Goal: Task Accomplishment & Management: Manage account settings

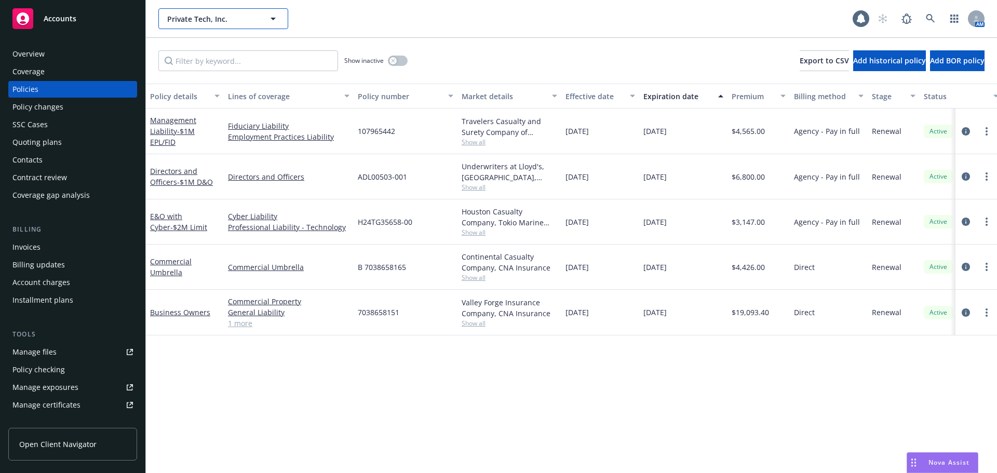
click at [194, 21] on span "Private Tech, Inc." at bounding box center [212, 19] width 90 height 11
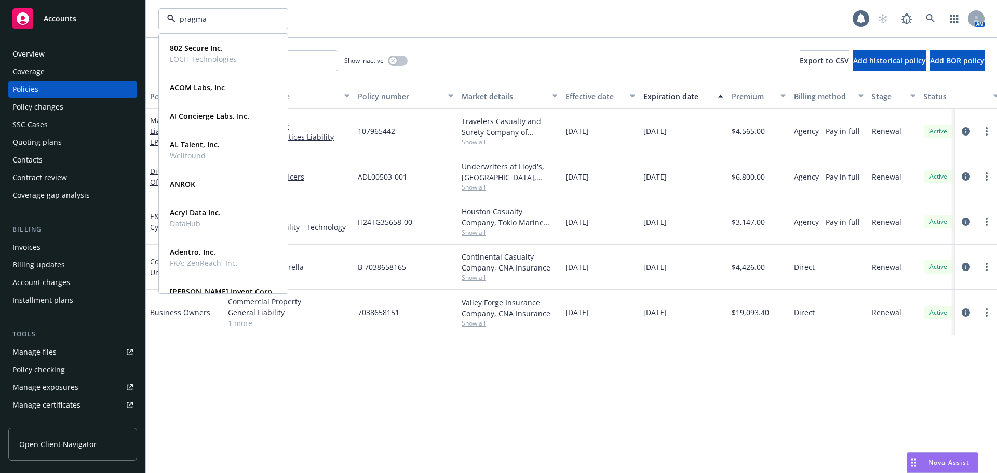
type input "pragma"
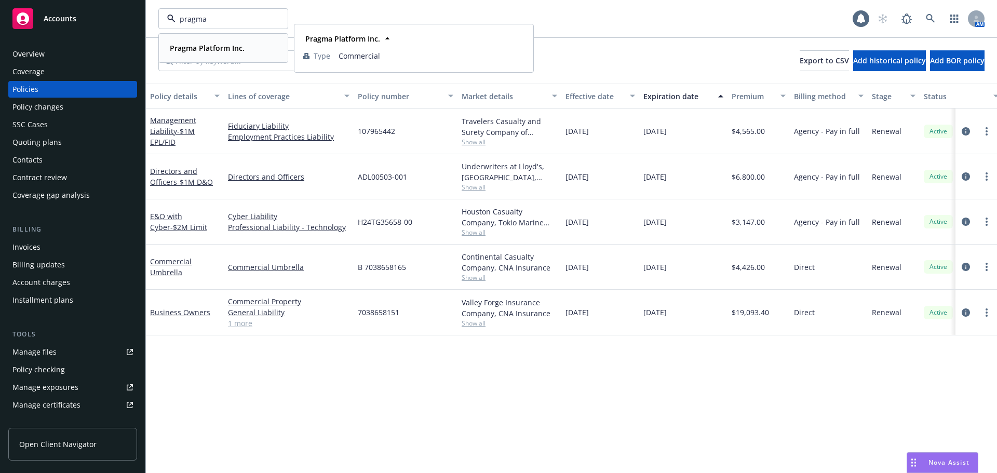
click at [214, 47] on strong "Pragma Platform Inc." at bounding box center [207, 48] width 75 height 10
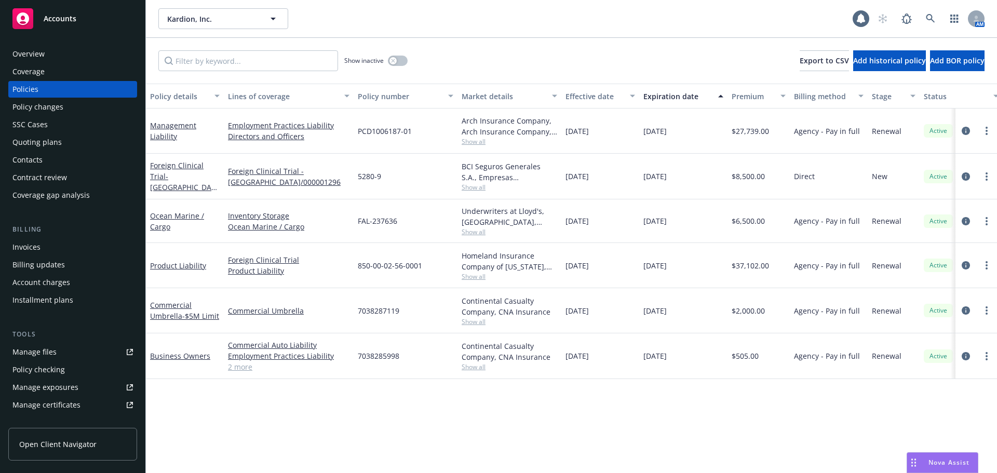
click at [52, 52] on div "Overview" at bounding box center [72, 54] width 120 height 17
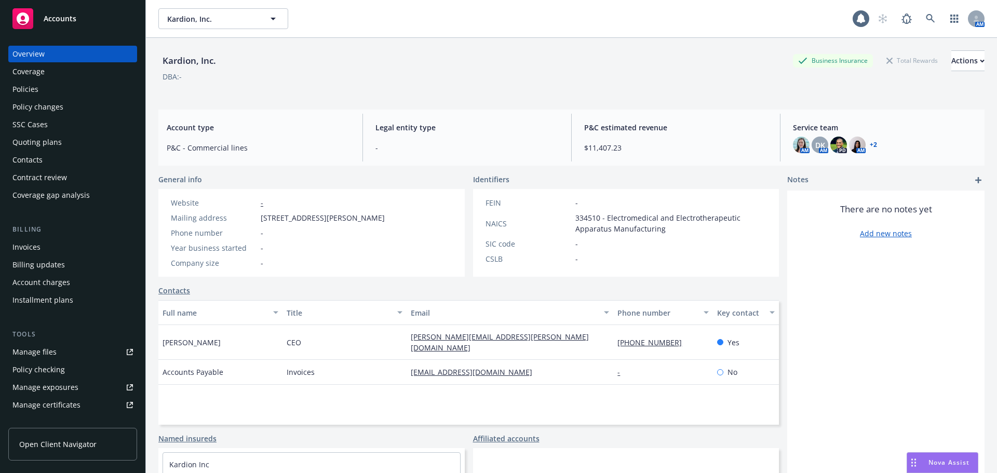
click at [40, 88] on div "Policies" at bounding box center [72, 89] width 120 height 17
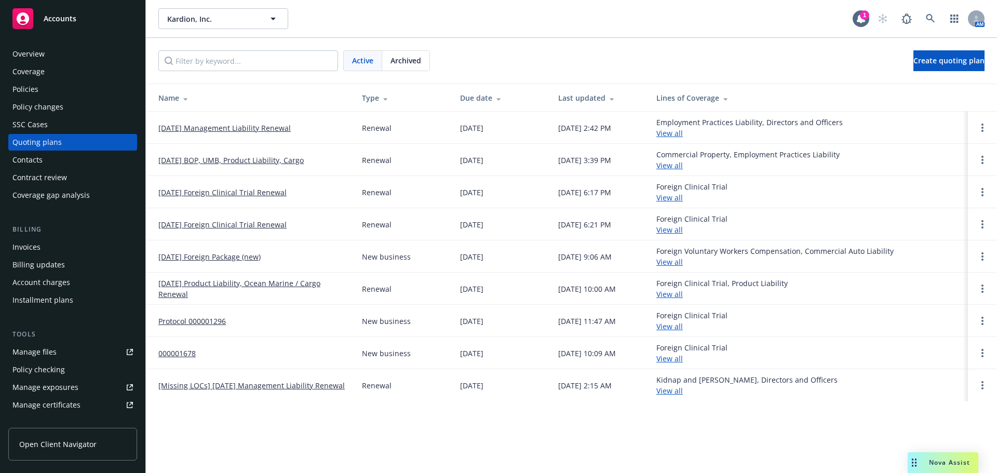
click at [235, 257] on link "[DATE] Foreign Package (new)" at bounding box center [209, 256] width 102 height 11
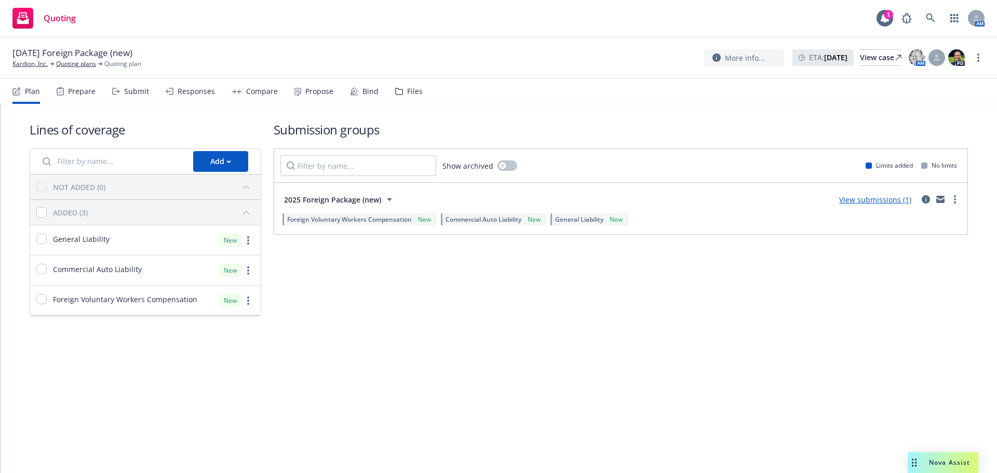
click at [878, 199] on link "View submissions (1)" at bounding box center [875, 200] width 72 height 10
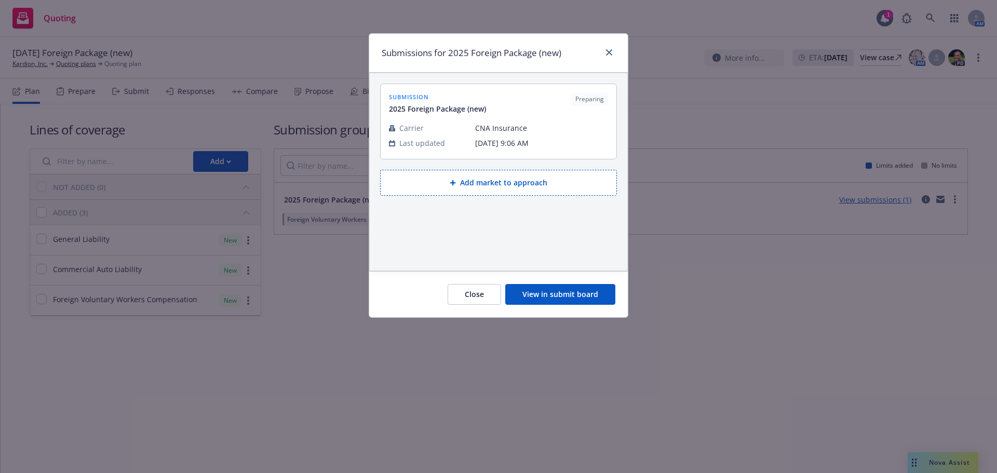
click at [566, 299] on button "View in submit board" at bounding box center [560, 294] width 110 height 21
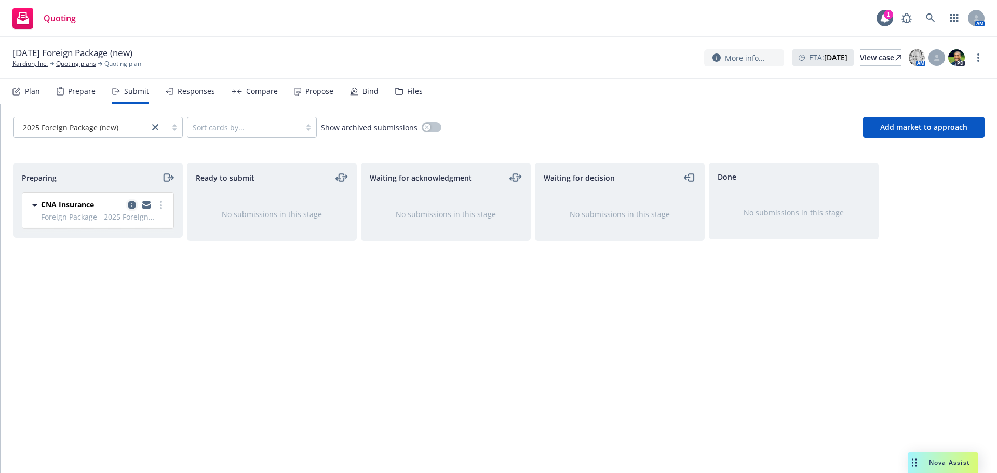
click at [130, 205] on icon "copy logging email" at bounding box center [132, 205] width 8 height 8
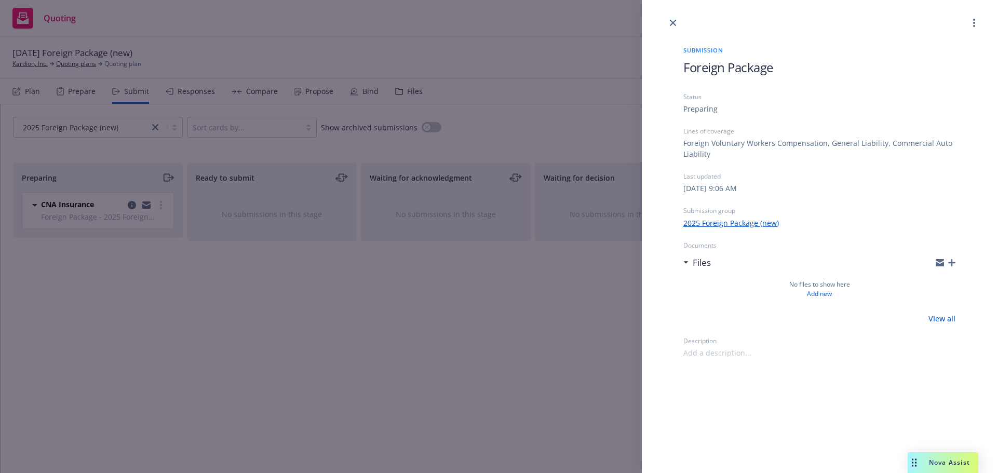
click at [392, 314] on div "Submission Foreign Package Status Preparing Lines of coverage Foreign Voluntary…" at bounding box center [498, 236] width 997 height 473
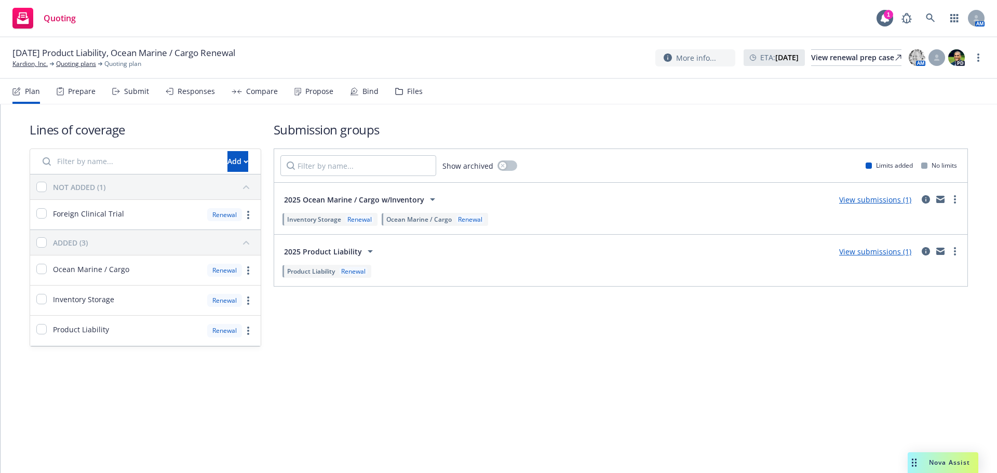
click at [265, 87] on div "Compare" at bounding box center [262, 91] width 32 height 8
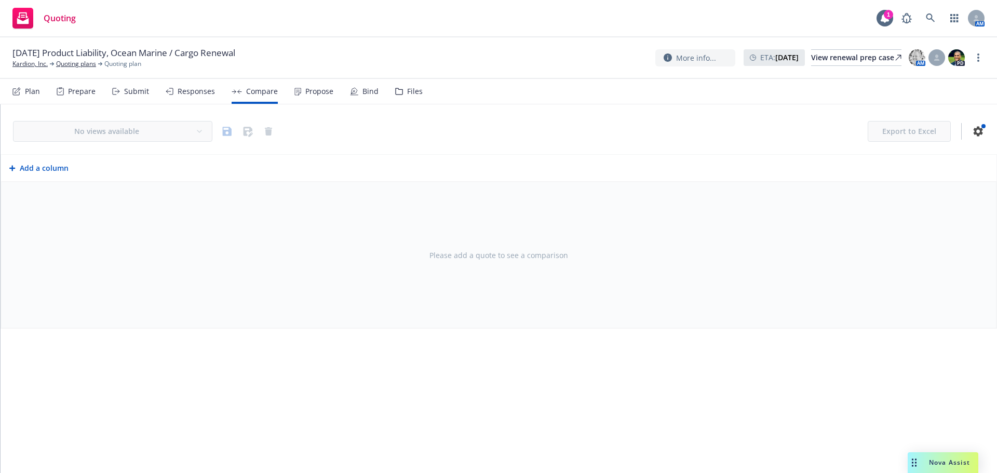
click at [315, 89] on div "Propose" at bounding box center [319, 91] width 28 height 8
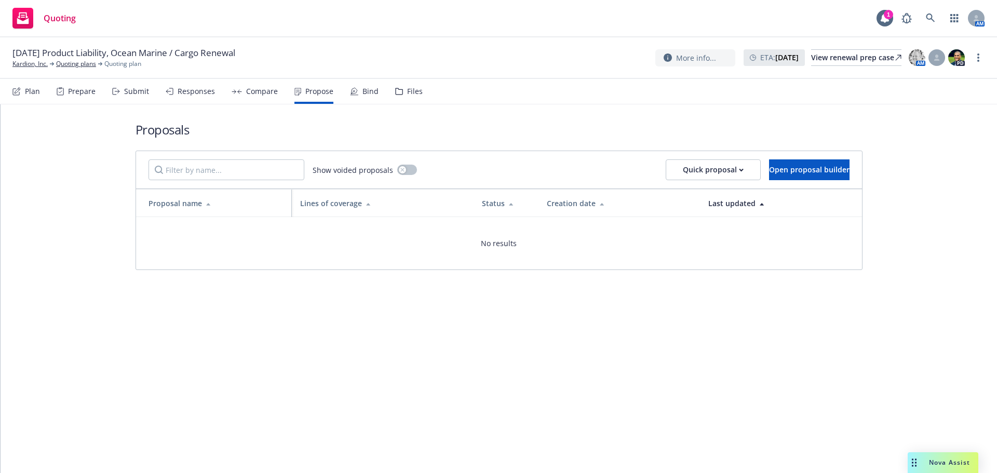
click at [362, 88] on div "Bind" at bounding box center [370, 91] width 16 height 8
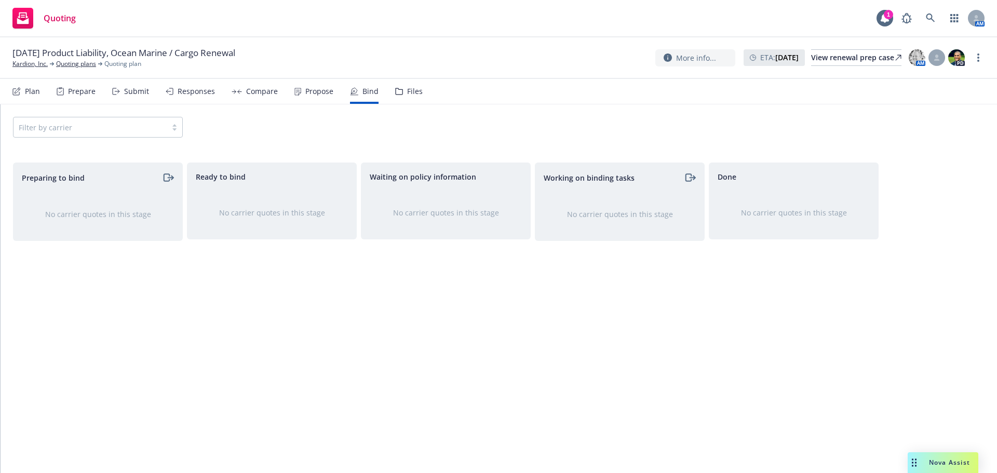
click at [32, 93] on div "Plan" at bounding box center [32, 91] width 15 height 8
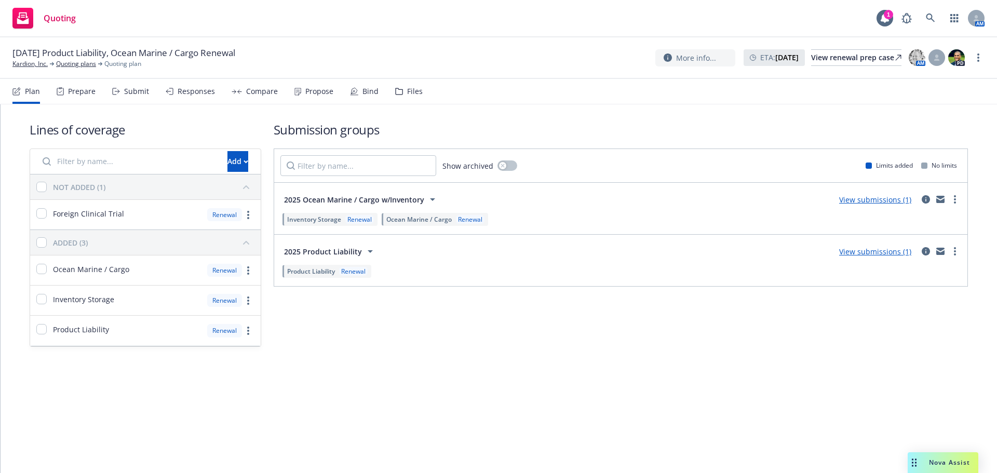
click at [881, 199] on link "View submissions (1)" at bounding box center [875, 200] width 72 height 10
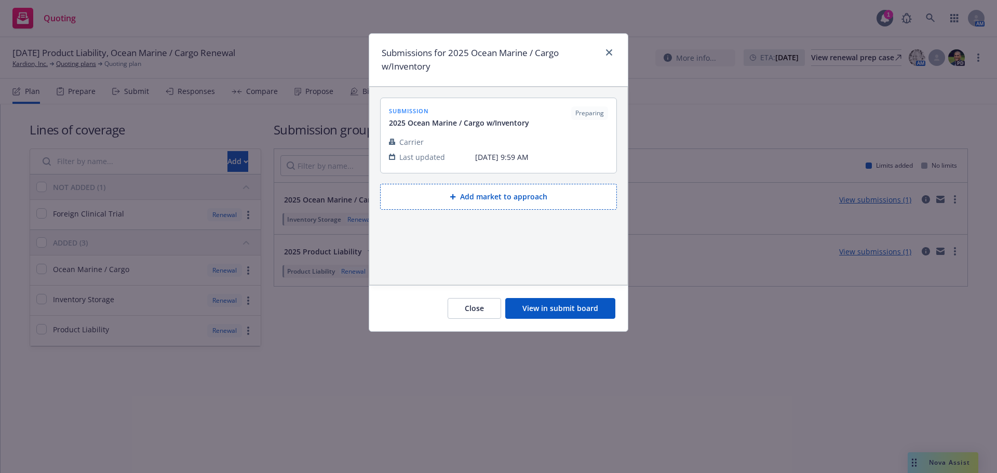
click at [582, 305] on button "View in submit board" at bounding box center [560, 308] width 110 height 21
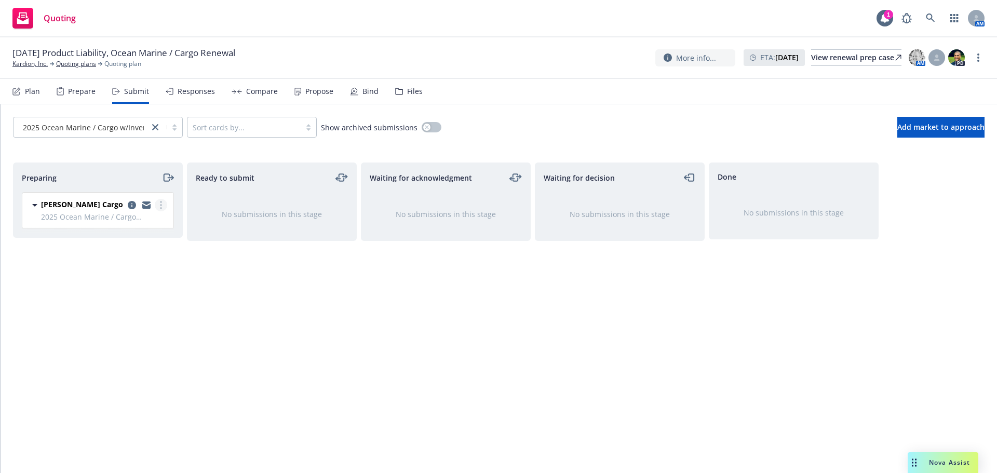
click at [160, 204] on icon "more" at bounding box center [161, 205] width 2 height 8
click at [303, 290] on div "Ready to submit No submissions in this stage" at bounding box center [272, 307] width 170 height 289
click at [133, 206] on icon "copy logging email" at bounding box center [132, 205] width 8 height 8
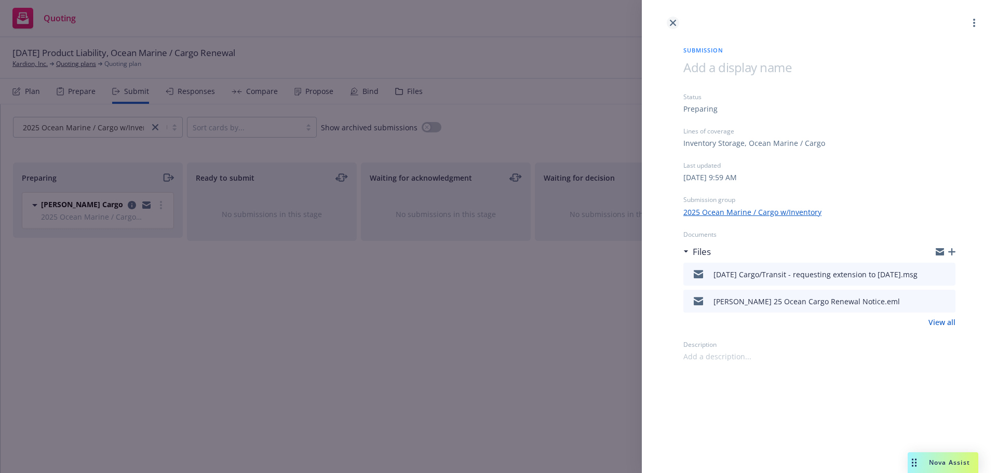
click at [672, 24] on icon "close" at bounding box center [673, 23] width 6 height 6
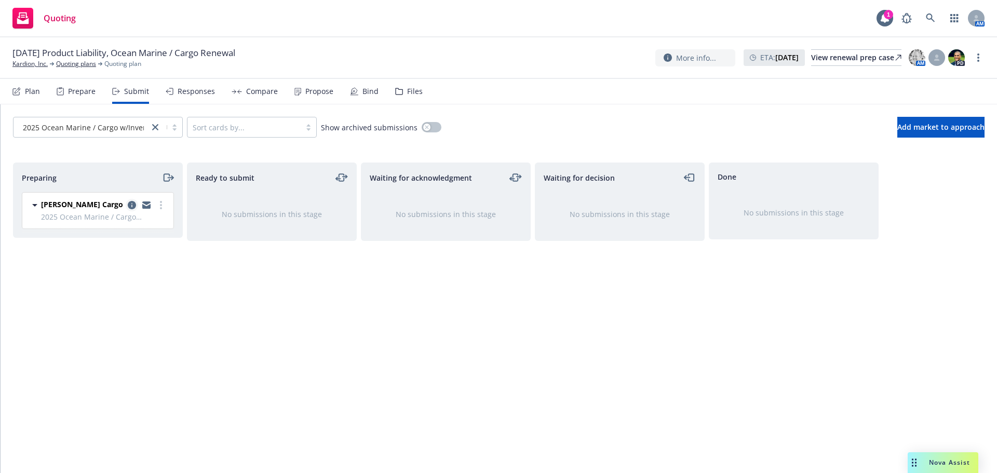
click at [129, 205] on icon "copy logging email" at bounding box center [132, 205] width 8 height 8
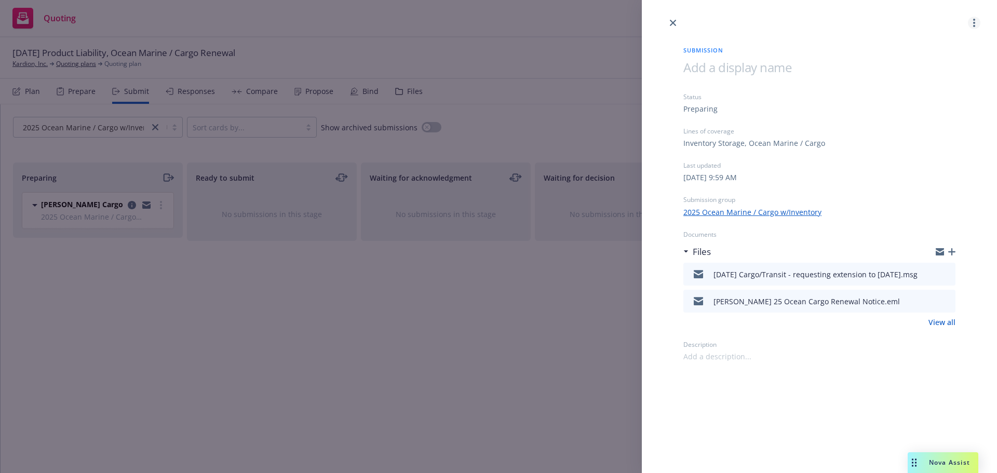
click at [976, 18] on link "more" at bounding box center [974, 23] width 12 height 12
click at [929, 64] on span "Archive submission" at bounding box center [933, 69] width 93 height 10
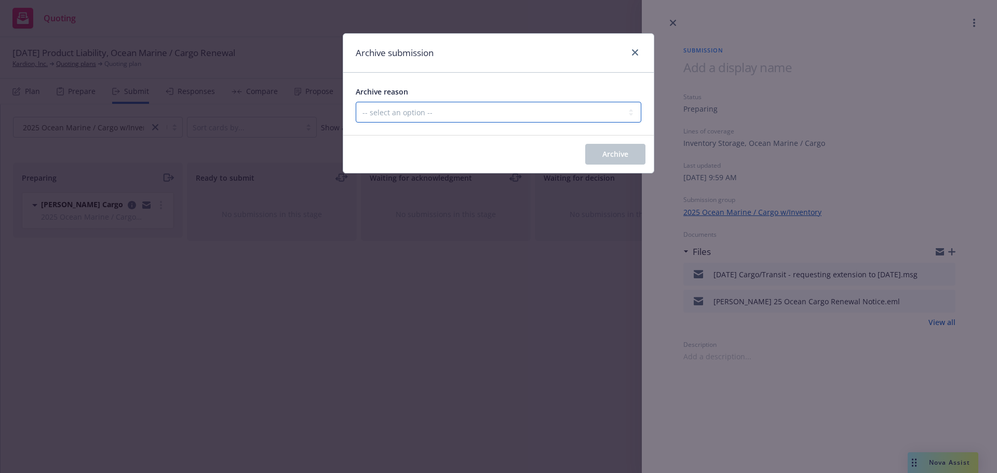
click at [558, 114] on select "-- select an option -- Carrier unresponsive Client decided not to proceed with …" at bounding box center [499, 112] width 286 height 21
select select "OTHER"
click at [356, 102] on select "-- select an option -- Carrier unresponsive Client decided not to proceed with …" at bounding box center [499, 112] width 286 height 21
click at [621, 148] on button "Archive" at bounding box center [615, 154] width 60 height 21
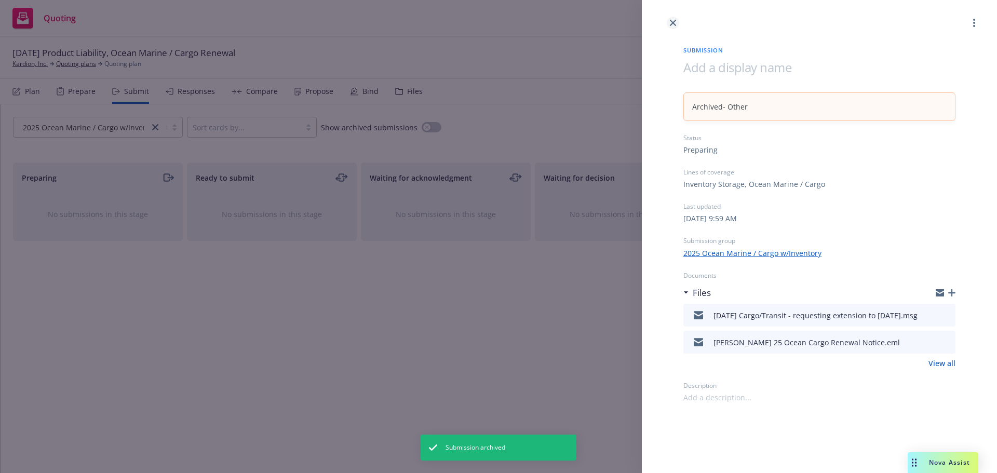
click at [673, 25] on icon "close" at bounding box center [673, 23] width 6 height 6
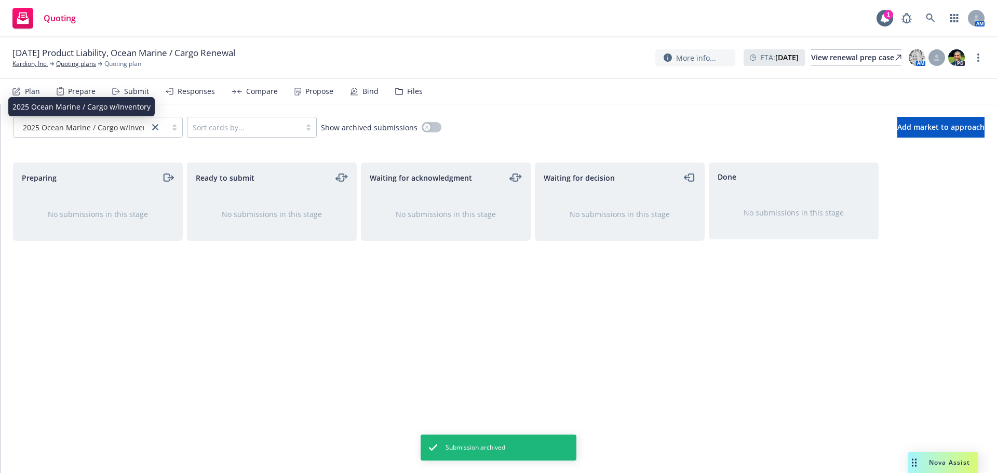
click at [90, 126] on span "2025 Ocean Marine / Cargo w/Inventory" at bounding box center [92, 127] width 138 height 11
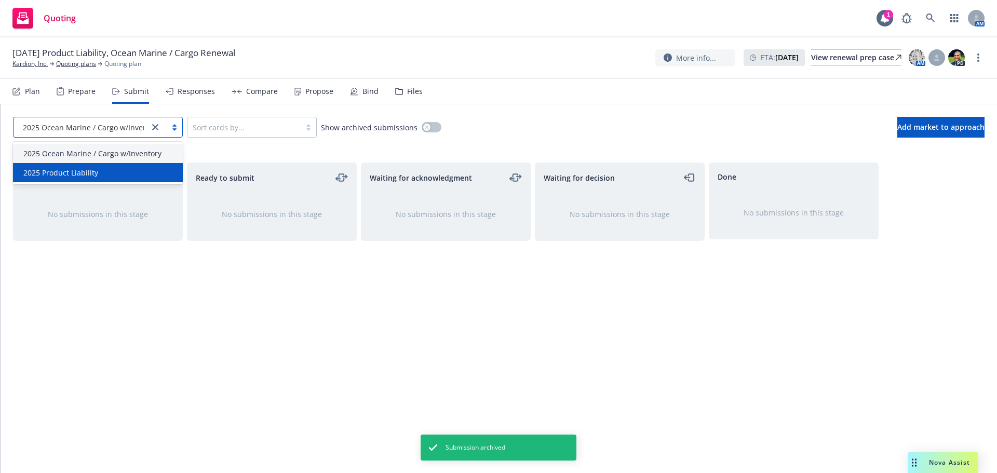
click at [89, 166] on div "2025 Product Liability" at bounding box center [98, 172] width 170 height 19
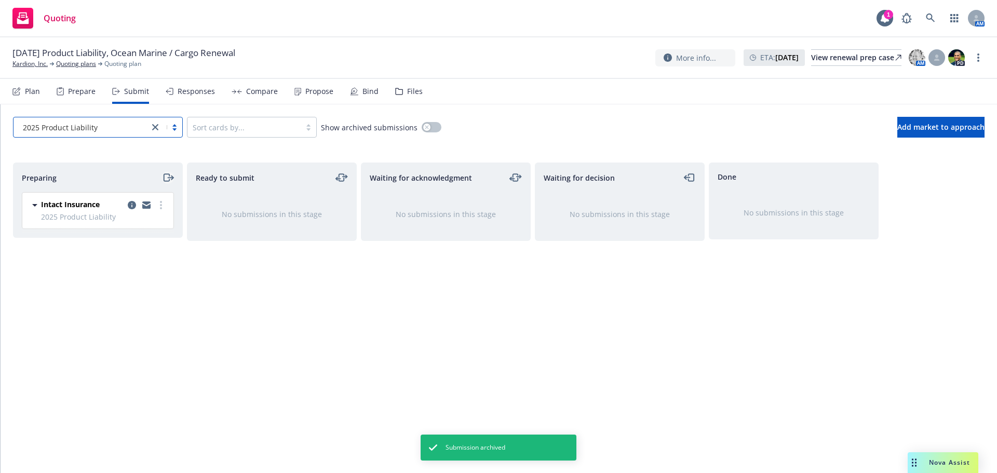
click at [169, 176] on icon "moveRight" at bounding box center [167, 177] width 6 height 7
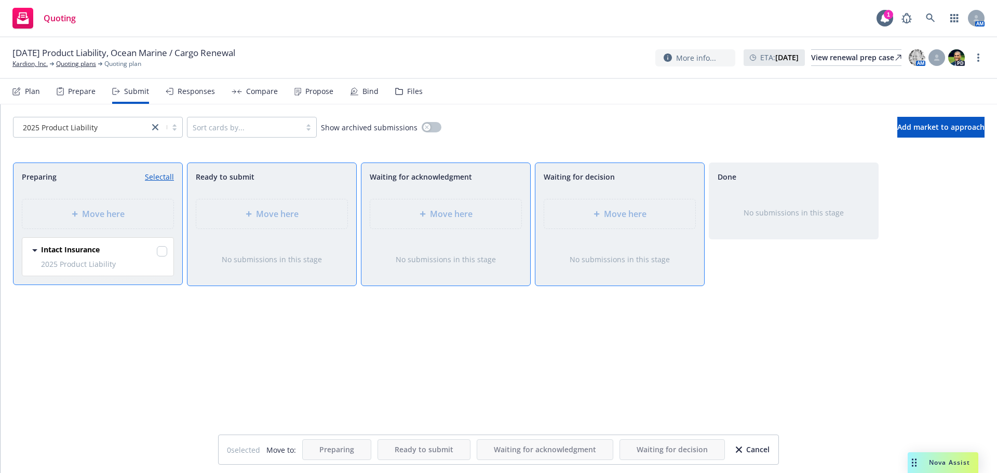
click at [169, 176] on link "Select all" at bounding box center [159, 176] width 29 height 11
click at [163, 176] on link "Unselect all" at bounding box center [155, 176] width 38 height 11
checkbox input "false"
drag, startPoint x: 196, startPoint y: 87, endPoint x: 176, endPoint y: 92, distance: 21.4
click at [195, 87] on div "Responses" at bounding box center [196, 91] width 37 height 8
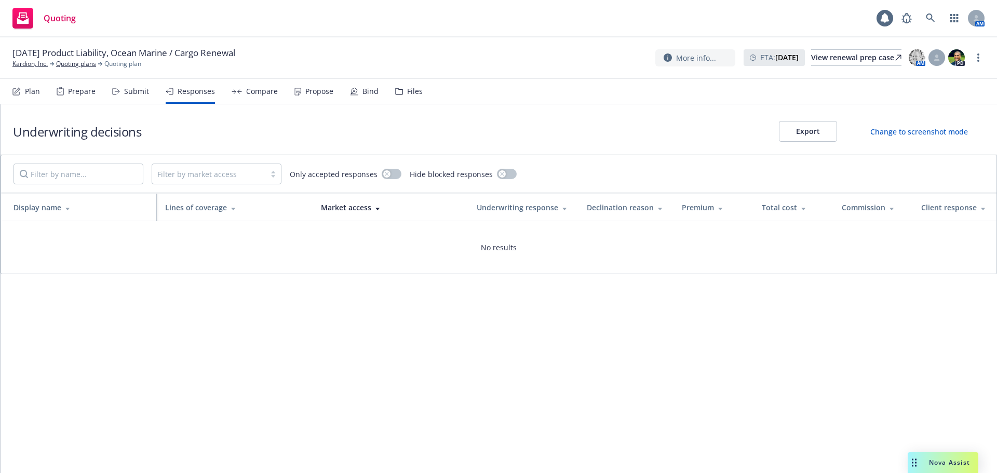
click at [130, 94] on div "Submit" at bounding box center [136, 91] width 25 height 8
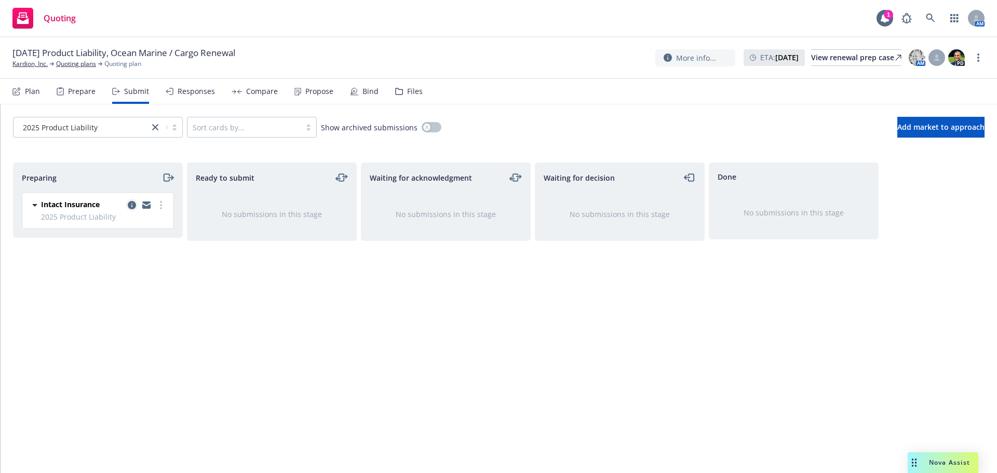
click at [132, 205] on icon "copy logging email" at bounding box center [132, 205] width 8 height 8
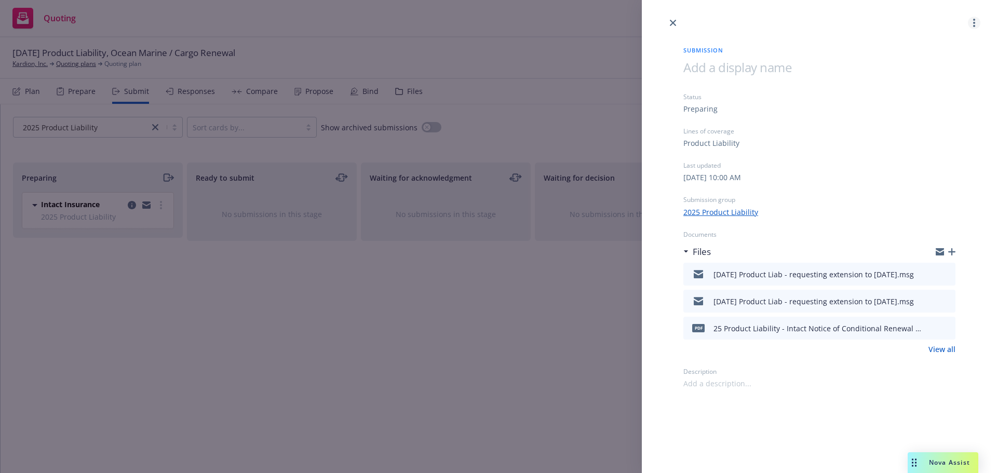
click at [975, 22] on circle "more" at bounding box center [974, 23] width 2 height 2
click at [929, 71] on span "Archive submission" at bounding box center [933, 69] width 93 height 10
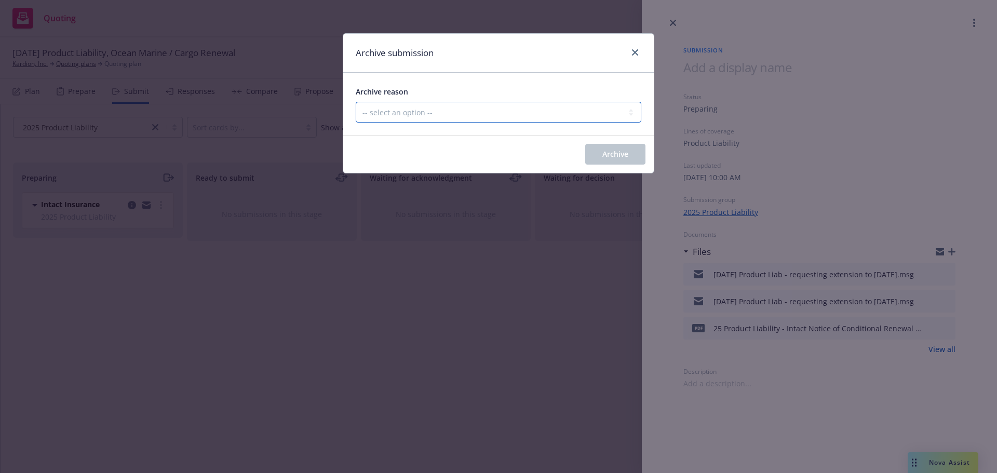
click at [542, 123] on select "-- select an option -- Carrier unresponsive Client decided not to proceed with …" at bounding box center [499, 112] width 286 height 21
select select "OTHER"
click at [356, 102] on select "-- select an option -- Carrier unresponsive Client decided not to proceed with …" at bounding box center [499, 112] width 286 height 21
click at [615, 158] on span "Archive" at bounding box center [615, 154] width 26 height 10
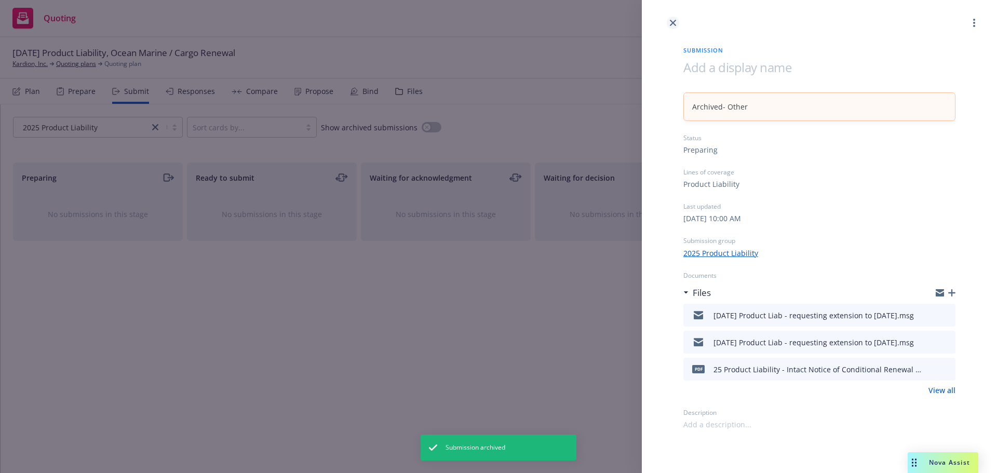
click at [676, 22] on icon "close" at bounding box center [673, 23] width 6 height 6
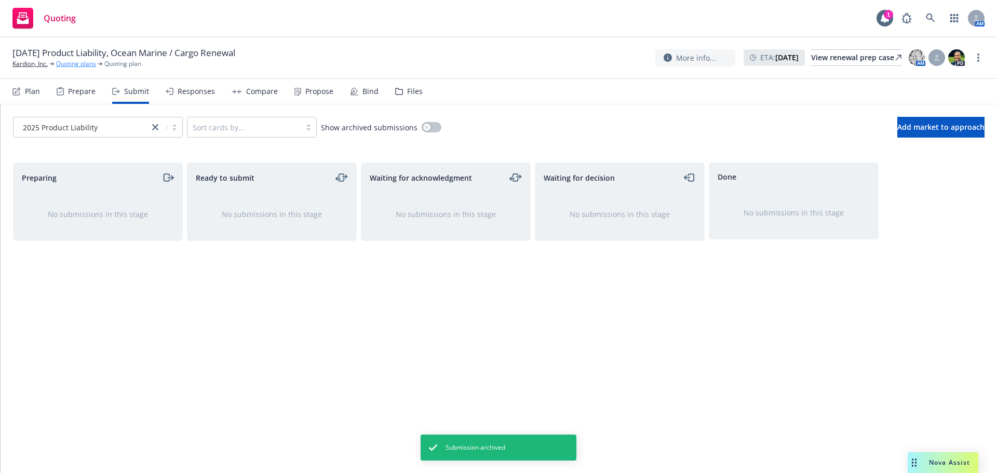
click at [85, 65] on link "Quoting plans" at bounding box center [76, 63] width 40 height 9
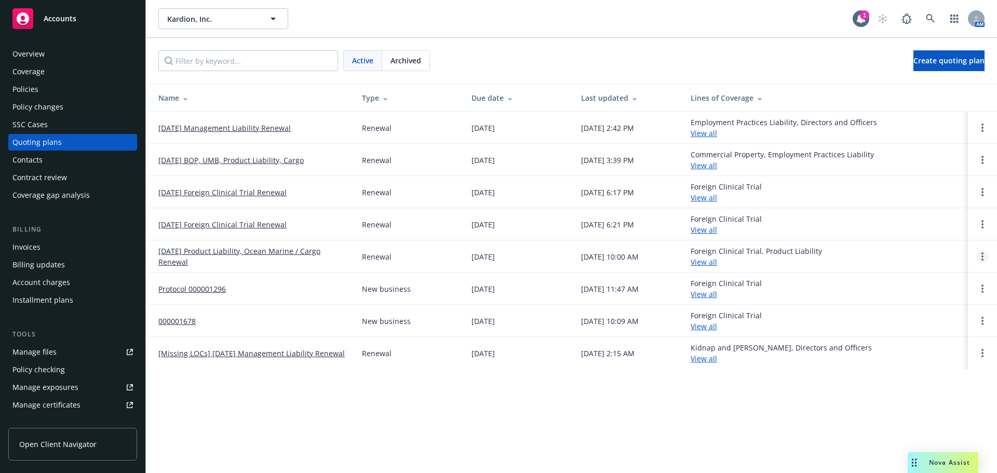
click at [982, 255] on circle "Open options" at bounding box center [982, 256] width 2 height 2
click at [926, 249] on span "Archive" at bounding box center [909, 249] width 51 height 10
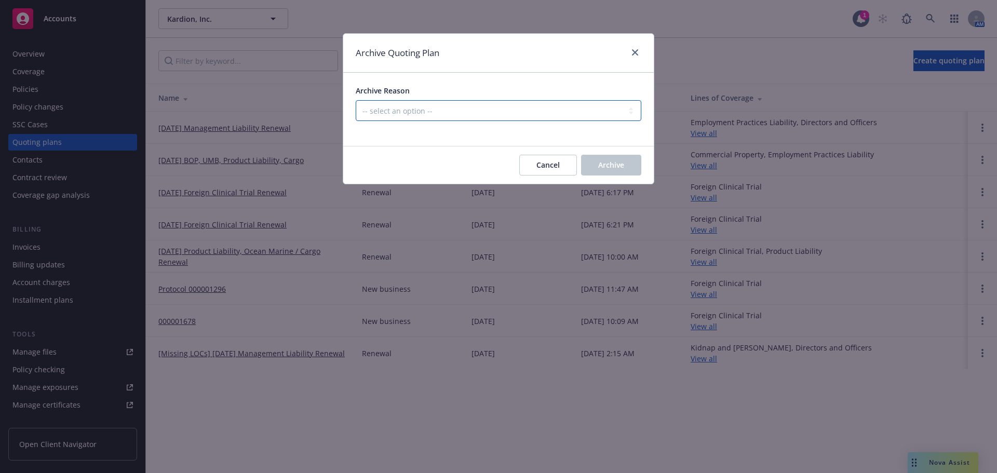
click at [550, 105] on select "-- select an option -- All policies in this renewal plan are auto-renewed Creat…" at bounding box center [499, 110] width 286 height 21
click at [356, 100] on select "-- select an option -- All policies in this renewal plan are auto-renewed Creat…" at bounding box center [499, 110] width 286 height 21
click at [616, 160] on span "Archive" at bounding box center [611, 165] width 26 height 10
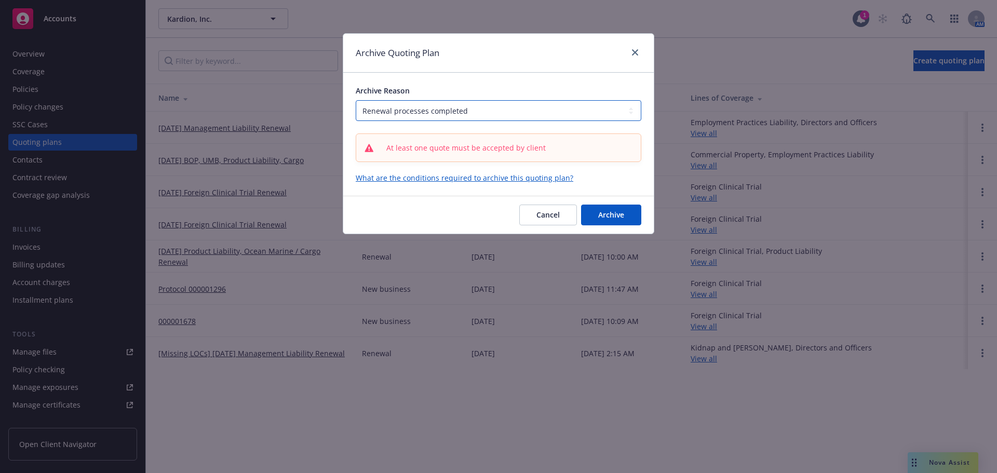
click at [519, 112] on select "-- select an option -- All policies in this renewal plan are auto-renewed Creat…" at bounding box center [499, 110] width 286 height 21
select select "ARCHIVED_CREATED_IN_ERROR"
click at [356, 100] on select "-- select an option -- All policies in this renewal plan are auto-renewed Creat…" at bounding box center [499, 110] width 286 height 21
click at [612, 211] on span "Archive" at bounding box center [611, 215] width 26 height 10
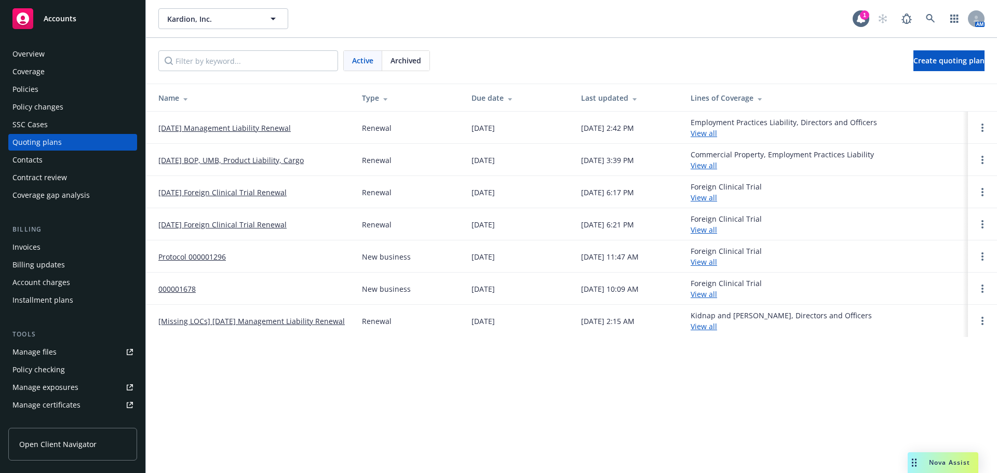
click at [41, 92] on div "Policies" at bounding box center [72, 89] width 120 height 17
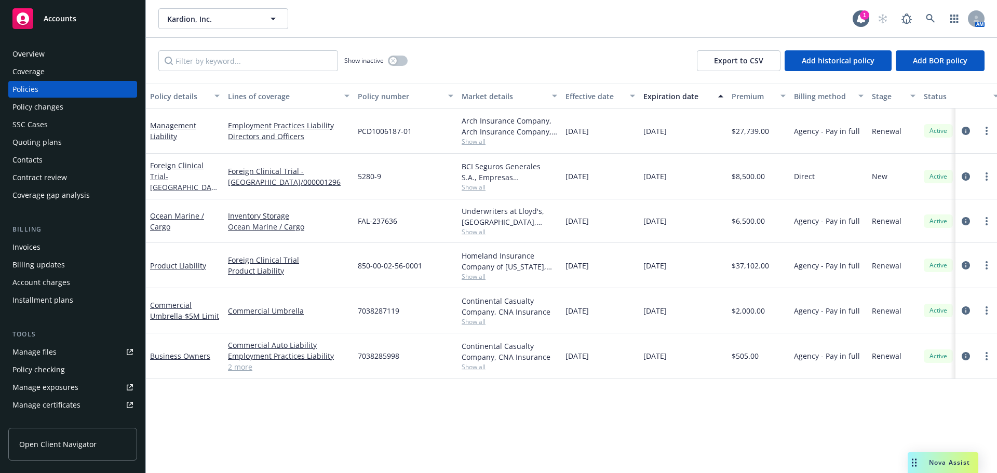
click at [46, 53] on div "Overview" at bounding box center [72, 54] width 120 height 17
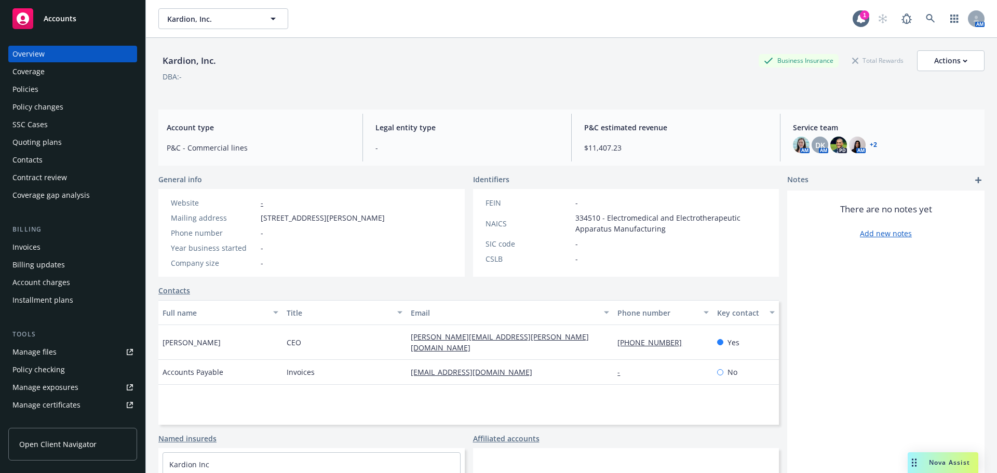
click at [53, 87] on div "Policies" at bounding box center [72, 89] width 120 height 17
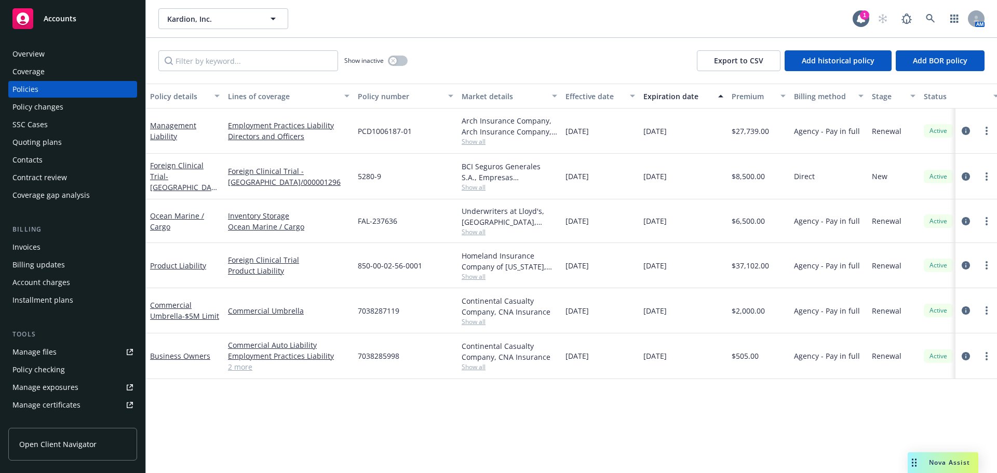
click at [39, 143] on div "Quoting plans" at bounding box center [36, 142] width 49 height 17
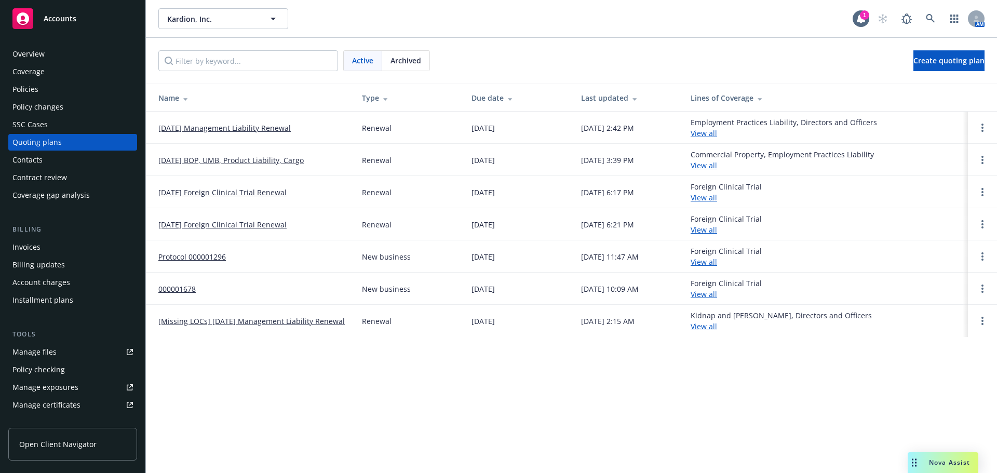
click at [244, 126] on link "[DATE] Management Liability Renewal" at bounding box center [224, 128] width 132 height 11
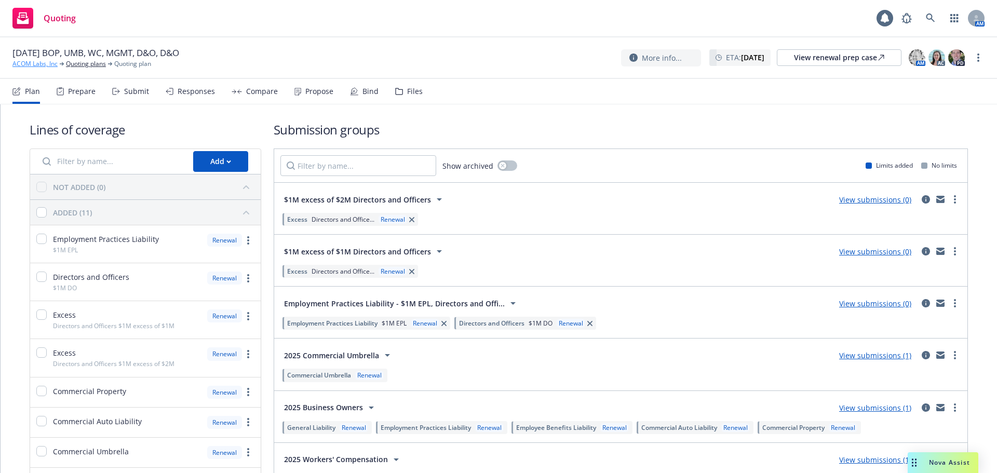
click at [30, 64] on link "ACOM Labs, Inc" at bounding box center [34, 63] width 45 height 9
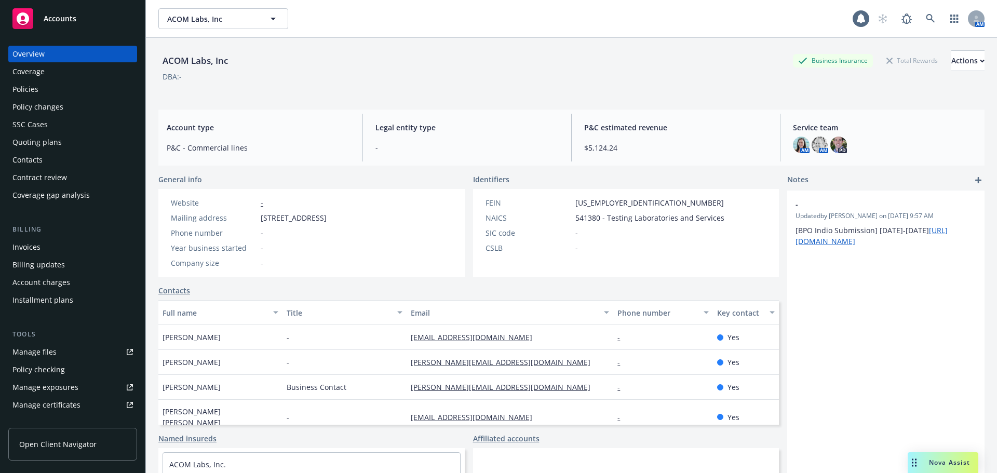
click at [65, 92] on div "Policies" at bounding box center [72, 89] width 120 height 17
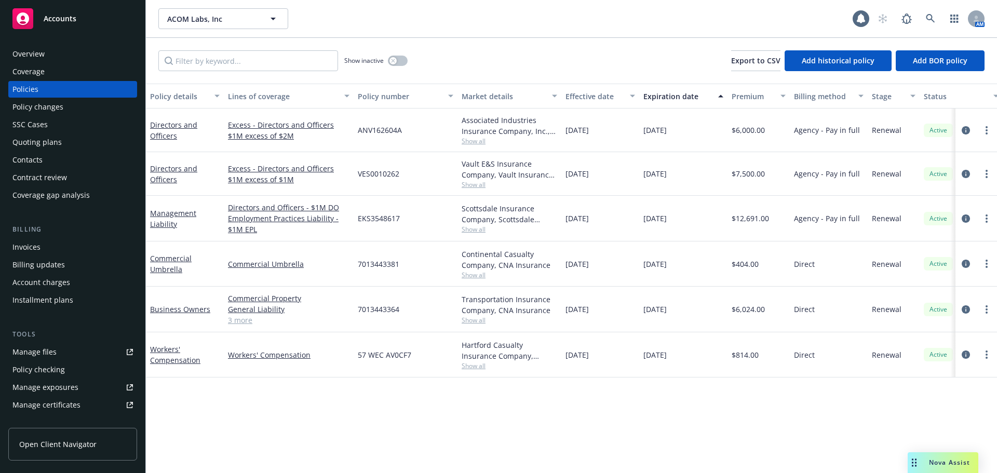
click at [578, 91] on div "Effective date" at bounding box center [594, 96] width 58 height 11
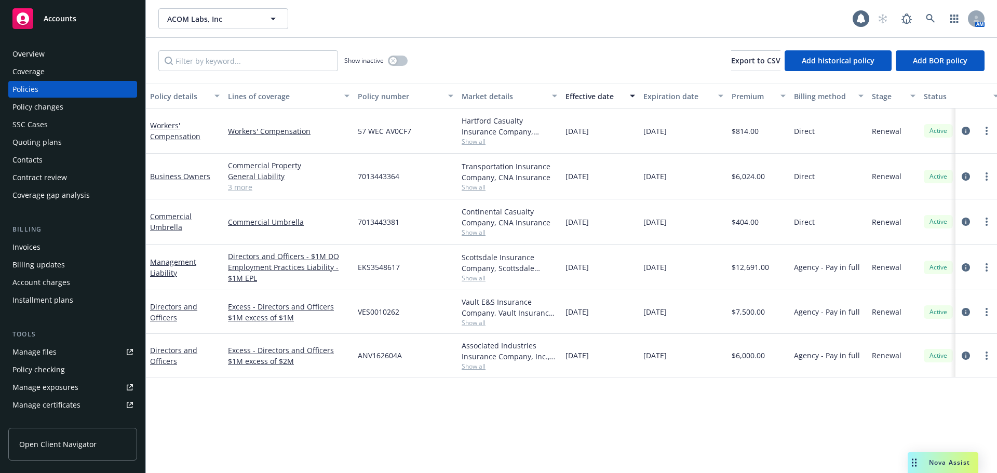
click at [70, 145] on div "Quoting plans" at bounding box center [72, 142] width 120 height 17
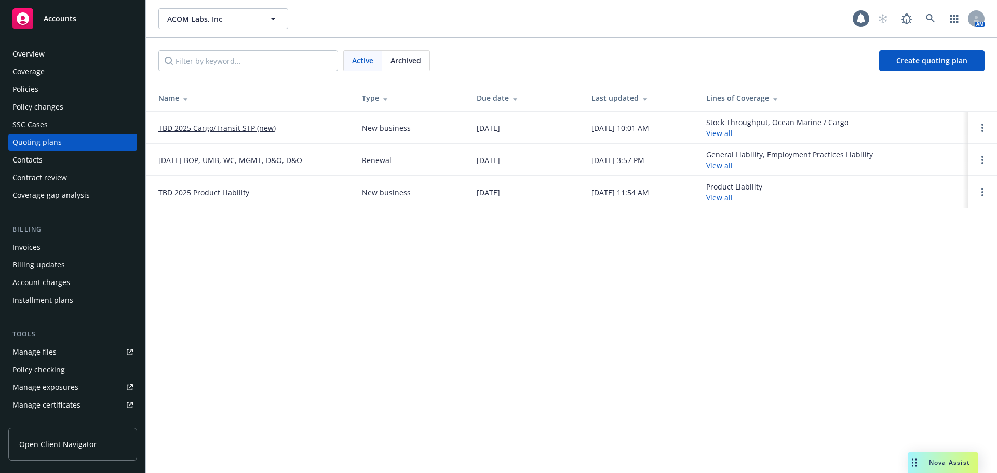
click at [240, 159] on link "[DATE] BOP, UMB, WC, MGMT, D&O, D&O" at bounding box center [230, 160] width 144 height 11
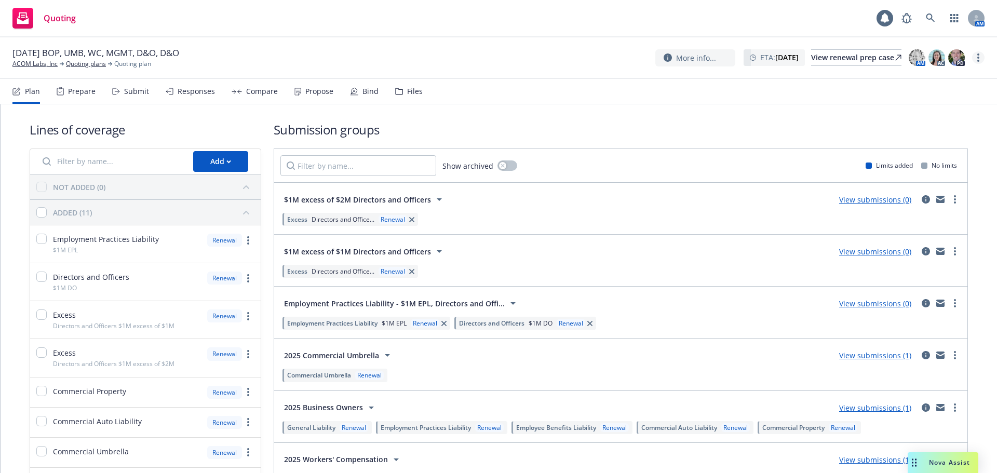
click at [977, 57] on icon "more" at bounding box center [978, 57] width 2 height 8
click at [925, 102] on link "Rename quoting plan" at bounding box center [926, 99] width 116 height 21
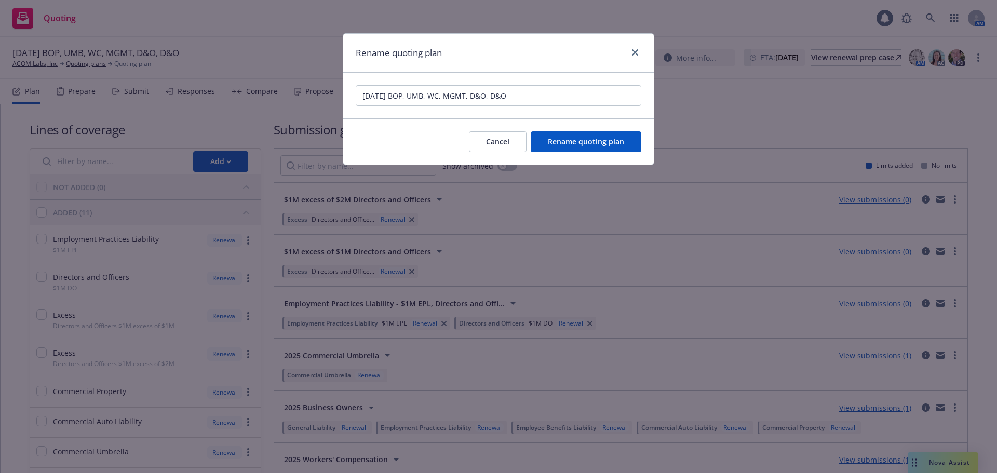
click at [462, 95] on input "11/04/25 BOP, UMB, WC, MGMT, D&O, D&O" at bounding box center [499, 95] width 286 height 21
drag, startPoint x: 571, startPoint y: 97, endPoint x: 527, endPoint y: 97, distance: 44.1
click at [527, 97] on input "11/04/25 BOP, UMB, WC, Mgmt Liab (D&O/EPL), D&O, D&O" at bounding box center [499, 95] width 286 height 21
type input "11/04/25 BOP, UMB, WC, Mgmt Liab (D&O/EPL), Excess D&O"
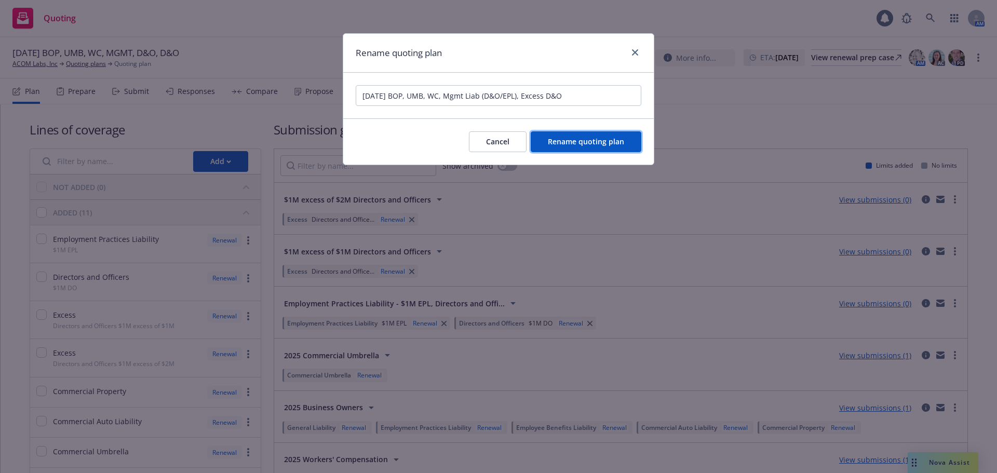
click at [572, 147] on button "Rename quoting plan" at bounding box center [586, 141] width 111 height 21
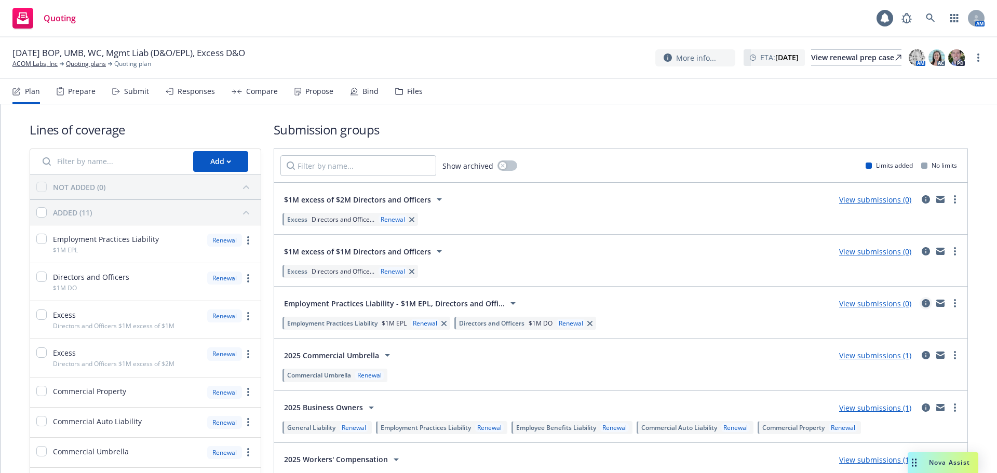
click at [922, 304] on icon "circleInformation" at bounding box center [926, 303] width 8 height 8
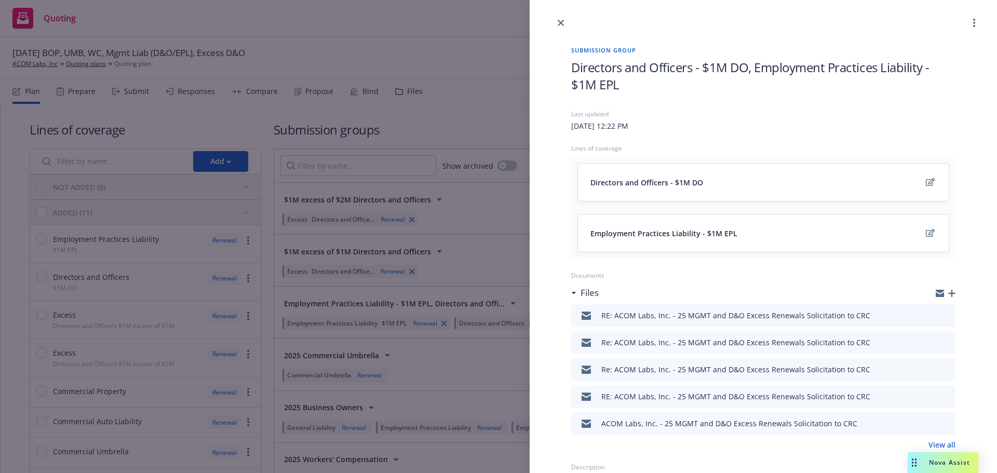
click at [621, 87] on span "Directors and Officers - $1M DO, Employment Practices Liability - $1M EPL" at bounding box center [763, 76] width 384 height 34
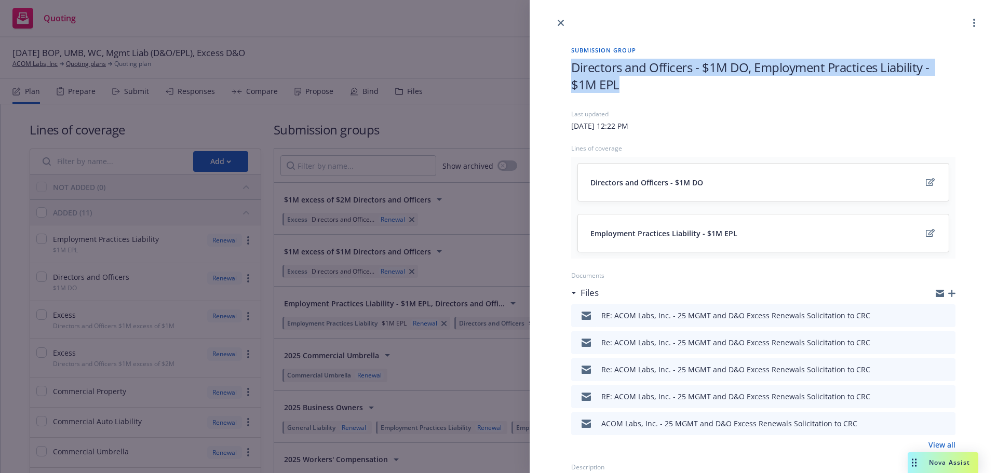
drag, startPoint x: 623, startPoint y: 85, endPoint x: 561, endPoint y: 73, distance: 63.4
click at [561, 73] on div "Submission group Directors and Officers - $1M DO, Employment Practices Liabilit…" at bounding box center [763, 382] width 417 height 707
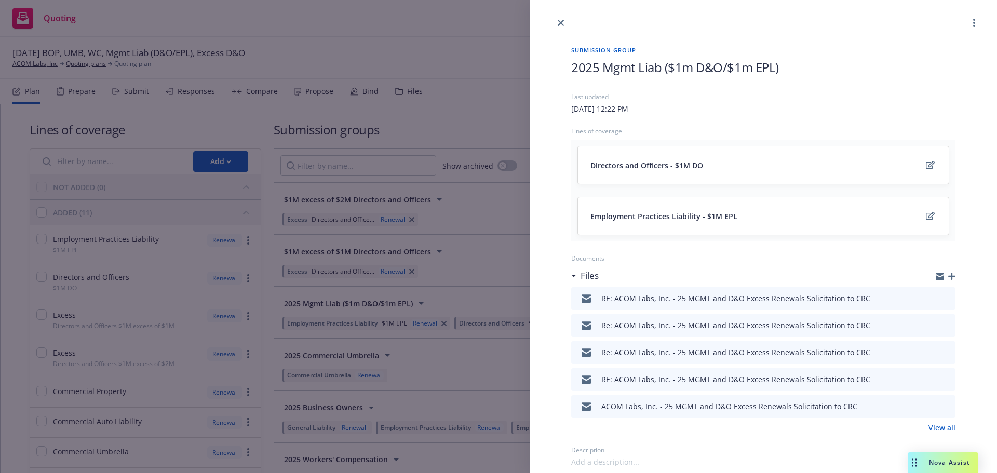
click at [470, 19] on div "Submission group 2025 Mgmt Liab ($1m D&O/$1m EPL) Last updated Wednesday, July …" at bounding box center [498, 236] width 997 height 473
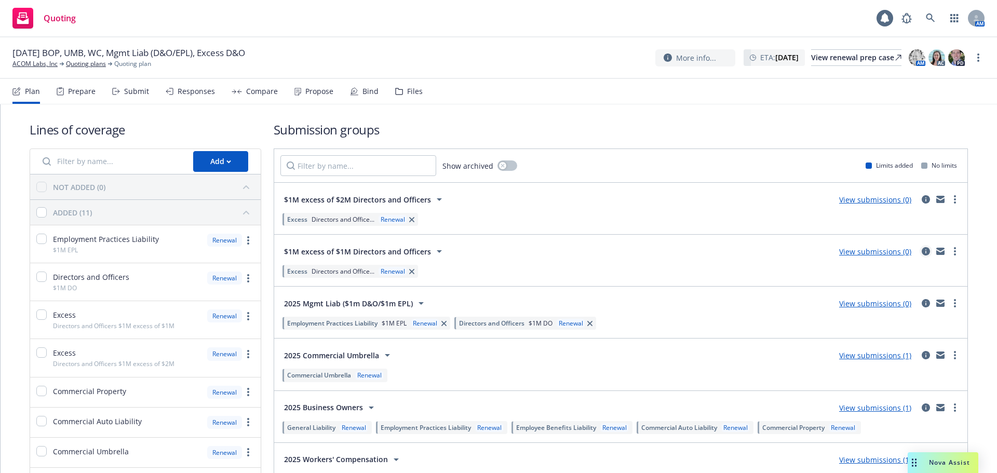
click at [922, 253] on icon "circleInformation" at bounding box center [926, 251] width 8 height 8
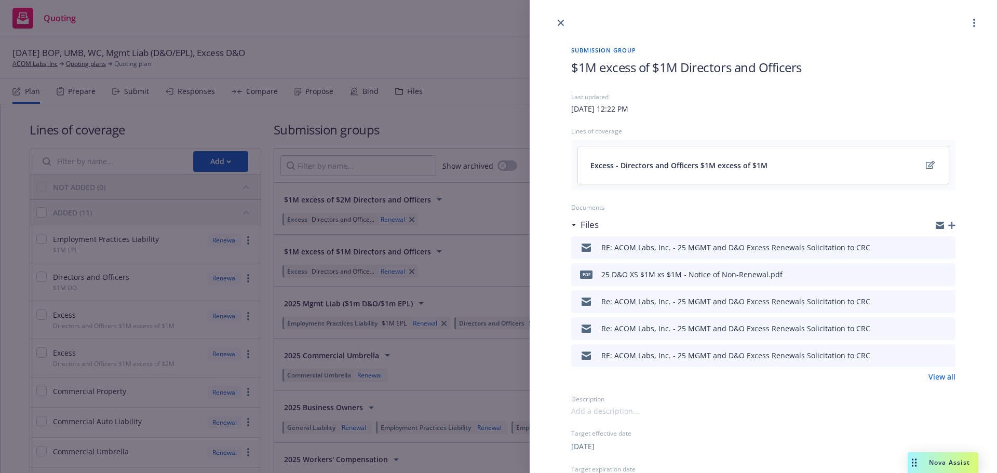
click at [573, 72] on span "$1M excess of $1M Directors and Officers" at bounding box center [686, 67] width 231 height 17
click at [603, 72] on span "2025$1M excess of $1M Directors and Officers" at bounding box center [700, 67] width 259 height 17
click at [603, 69] on span "2025$1M excess of $1M Directors and Officers" at bounding box center [700, 67] width 259 height 17
drag, startPoint x: 598, startPoint y: 64, endPoint x: 611, endPoint y: 82, distance: 21.6
click at [600, 65] on span "2025$1M excess of $1M Directors and Officers" at bounding box center [700, 67] width 259 height 17
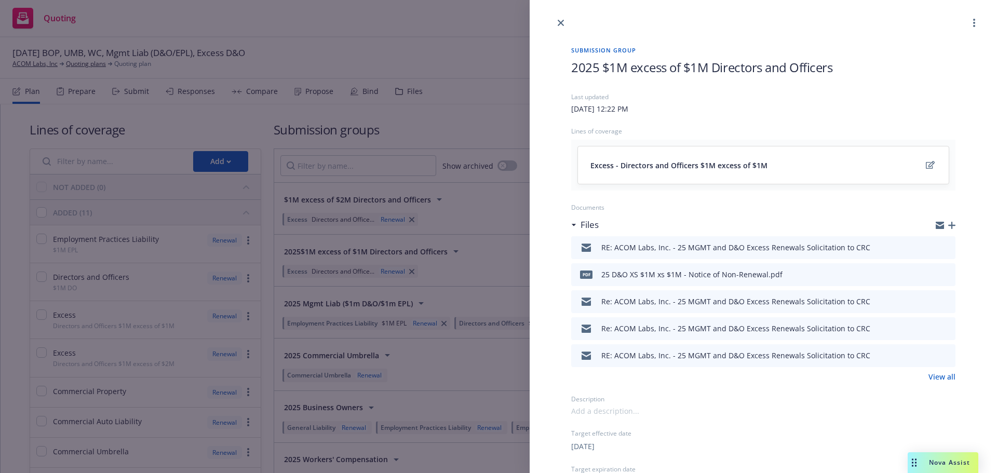
click at [436, 24] on div "Submission group 2025 $1M excess of $1M Directors and Officers Last updated Wed…" at bounding box center [498, 236] width 997 height 473
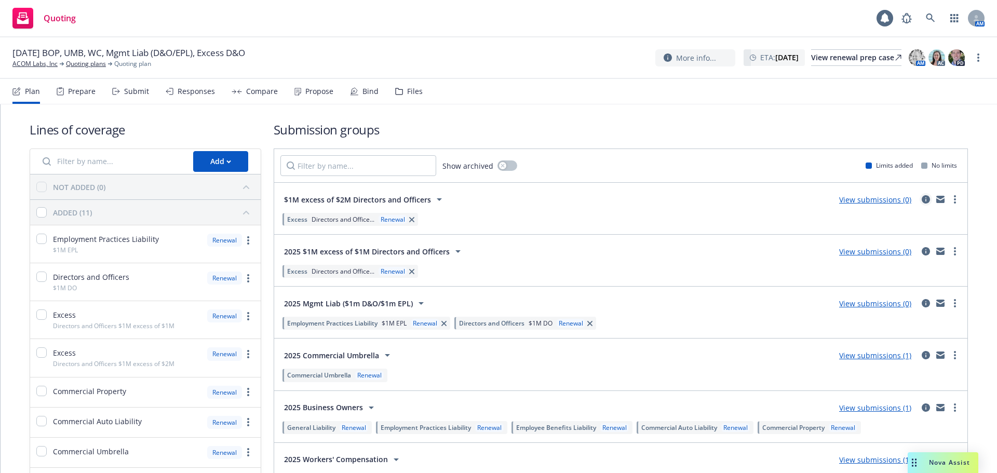
click at [922, 199] on icon "circleInformation" at bounding box center [926, 199] width 8 height 8
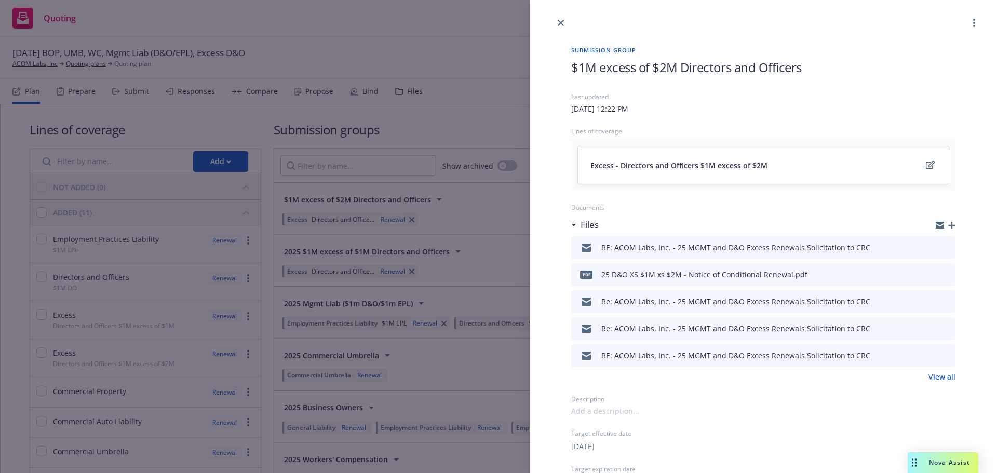
click at [625, 78] on div "$1M excess of $2M Directors and Officers" at bounding box center [763, 76] width 384 height 34
drag, startPoint x: 571, startPoint y: 68, endPoint x: 587, endPoint y: 80, distance: 20.5
click at [572, 68] on div "Submission group $1M excess of $2M Directors and Officers Last updated Wednesda…" at bounding box center [763, 348] width 417 height 639
drag, startPoint x: 632, startPoint y: 71, endPoint x: 685, endPoint y: 73, distance: 52.5
click at [685, 73] on span "2025 $1M excess of $2M Directors and Officers" at bounding box center [701, 67] width 261 height 17
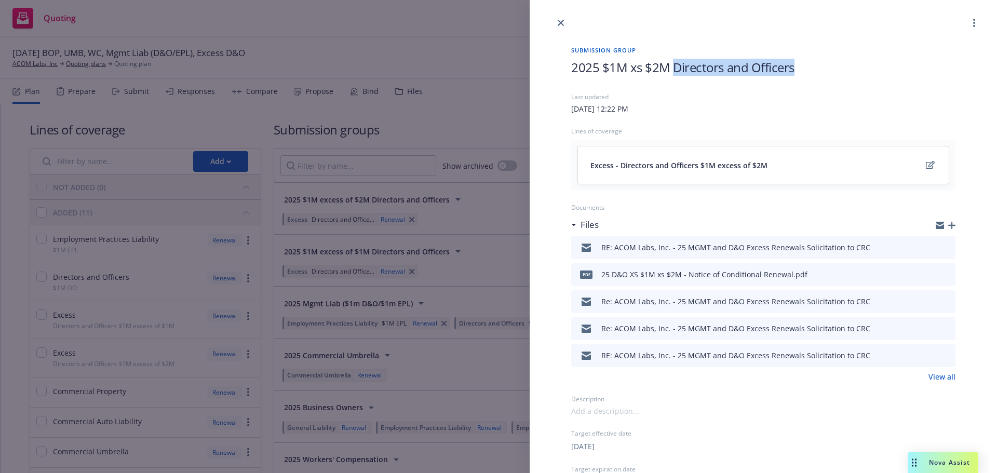
drag, startPoint x: 826, startPoint y: 68, endPoint x: 676, endPoint y: 66, distance: 150.1
click at [676, 66] on h1 "2025 $1M xs $2M Directors and Officers" at bounding box center [763, 67] width 384 height 17
drag, startPoint x: 747, startPoint y: 72, endPoint x: 738, endPoint y: 72, distance: 8.8
click at [738, 72] on h1 "2025 $1M xs $2M D&O" at bounding box center [763, 67] width 384 height 17
drag, startPoint x: 737, startPoint y: 71, endPoint x: 580, endPoint y: 70, distance: 157.3
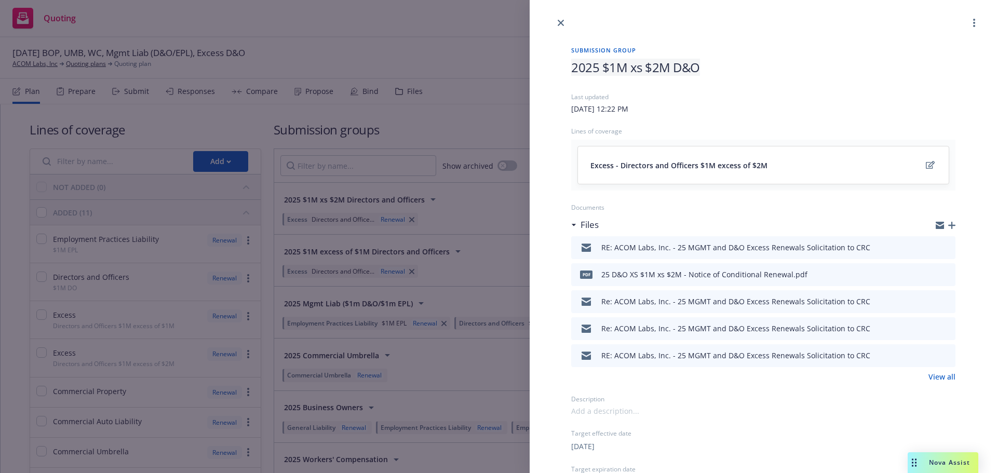
click at [580, 70] on h1 "2025 $1M xs $2M D&O" at bounding box center [763, 67] width 384 height 17
click at [725, 76] on div "2025 $1M xs $2M D&O" at bounding box center [763, 76] width 384 height 34
click at [711, 74] on h1 "2025 $1M xs $2M D&O" at bounding box center [763, 67] width 384 height 17
click at [711, 69] on h1 "2025 $1M xs $2M D&O" at bounding box center [763, 67] width 384 height 17
click at [703, 70] on h1 "2025 $1M xs $2M D&O" at bounding box center [763, 67] width 384 height 17
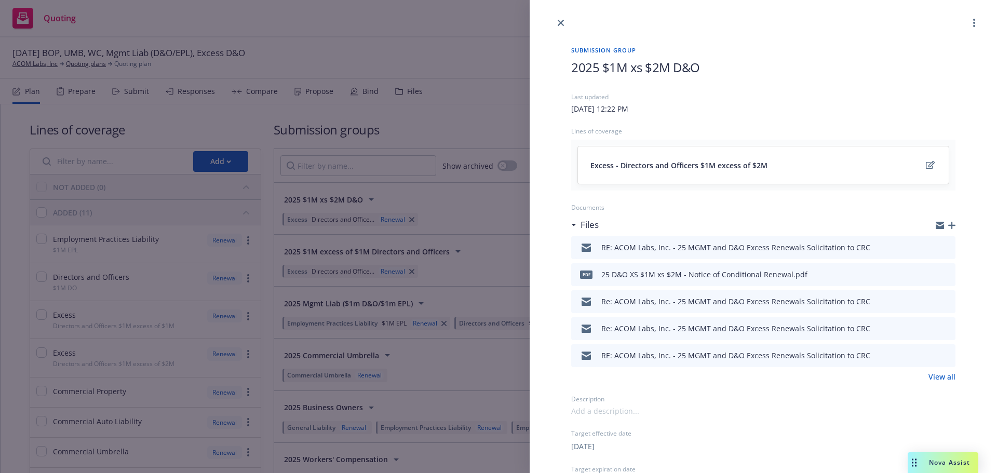
click at [704, 67] on h1 "2025 $1M xs $2M D&O" at bounding box center [763, 67] width 384 height 17
click at [711, 72] on h1 "2025 $1M xs $2M D&O" at bounding box center [763, 67] width 384 height 17
click at [710, 69] on h1 "2025 $1M xs $2M D&O" at bounding box center [763, 67] width 384 height 17
drag, startPoint x: 704, startPoint y: 67, endPoint x: 598, endPoint y: 68, distance: 105.9
click at [598, 68] on h1 "2025 $1M xs $2M D&O" at bounding box center [763, 67] width 384 height 17
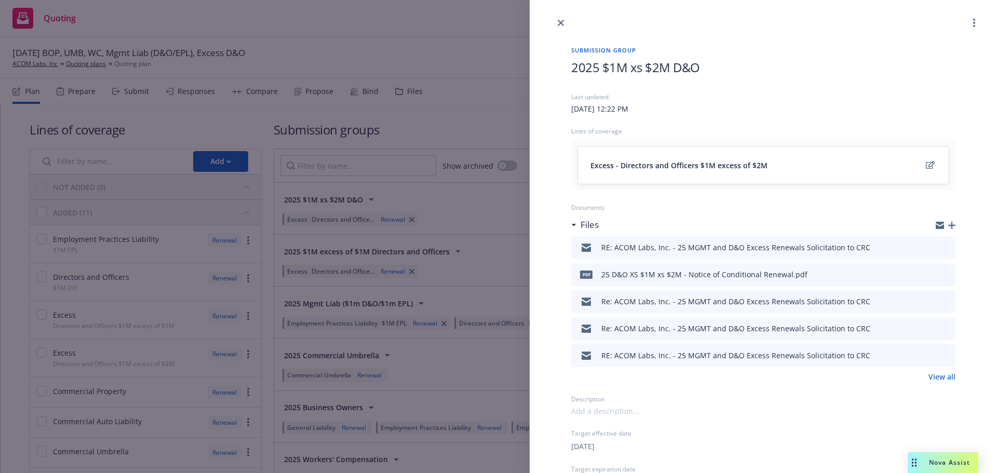
click at [738, 68] on h1 "2025 $1M xs $2M D&O" at bounding box center [763, 67] width 384 height 17
drag, startPoint x: 572, startPoint y: 69, endPoint x: 697, endPoint y: 69, distance: 125.1
click at [697, 69] on span "2025 $1M xs $2M D&O" at bounding box center [635, 67] width 129 height 17
copy span "2025 $1M xs $2M D&O"
click at [425, 19] on div "Submission group 2025 $1M xs $2M D&O Last updated Wednesday, July 16, 2025 at 1…" at bounding box center [498, 236] width 997 height 473
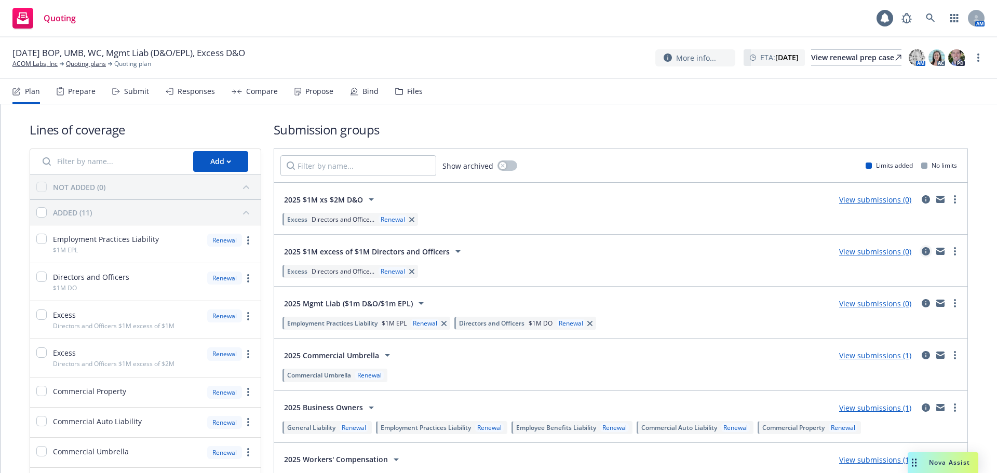
click at [922, 250] on icon "circleInformation" at bounding box center [926, 251] width 8 height 8
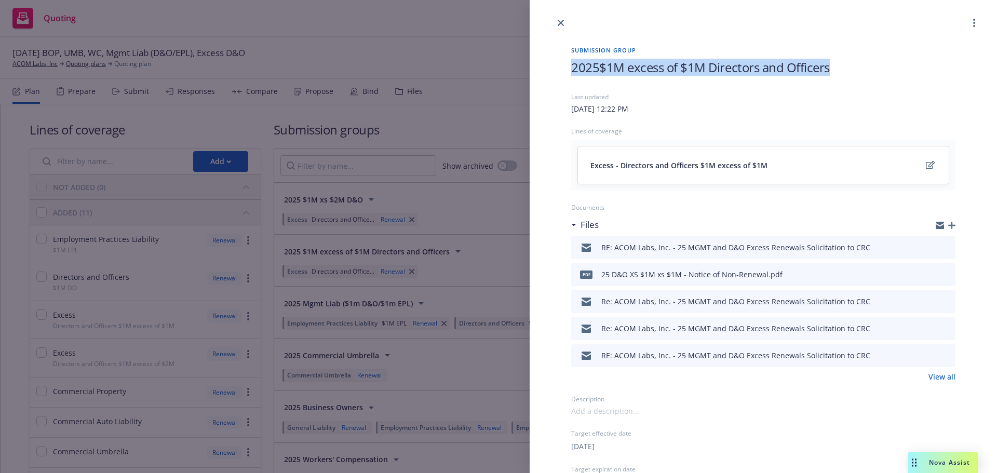
drag, startPoint x: 770, startPoint y: 69, endPoint x: 552, endPoint y: 71, distance: 217.1
click at [552, 71] on div "Submission group 2025$1M excess of $1M Directors and Officers Last updated Wedn…" at bounding box center [763, 348] width 467 height 639
paste span
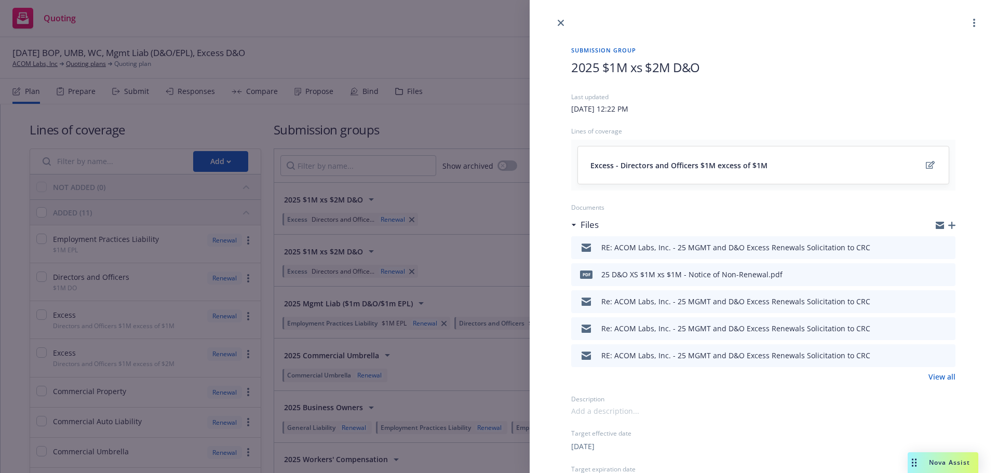
click at [658, 68] on span "2025 $1M xs $2M D&O" at bounding box center [635, 67] width 129 height 17
click at [484, 36] on div "Submission group 2025 $1M xs $1M D&O Last updated Wednesday, July 16, 2025 at 1…" at bounding box center [498, 236] width 997 height 473
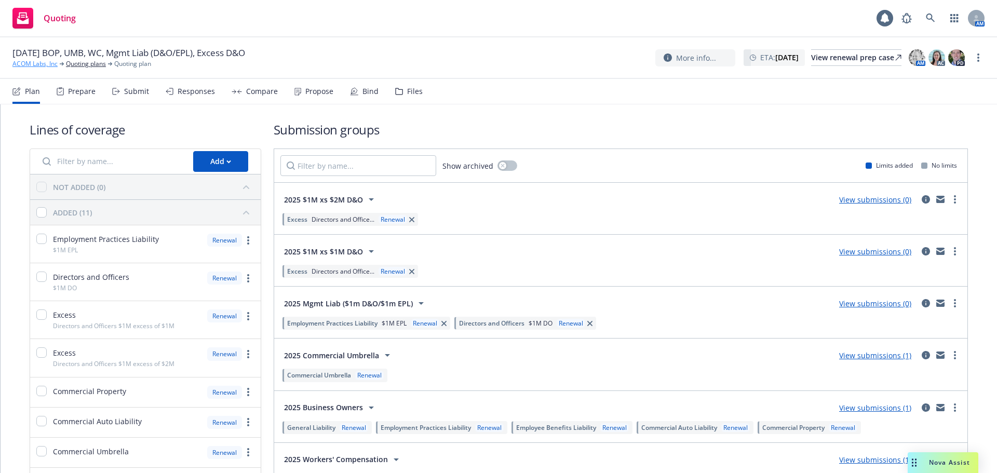
click at [37, 66] on link "ACOM Labs, Inc" at bounding box center [34, 63] width 45 height 9
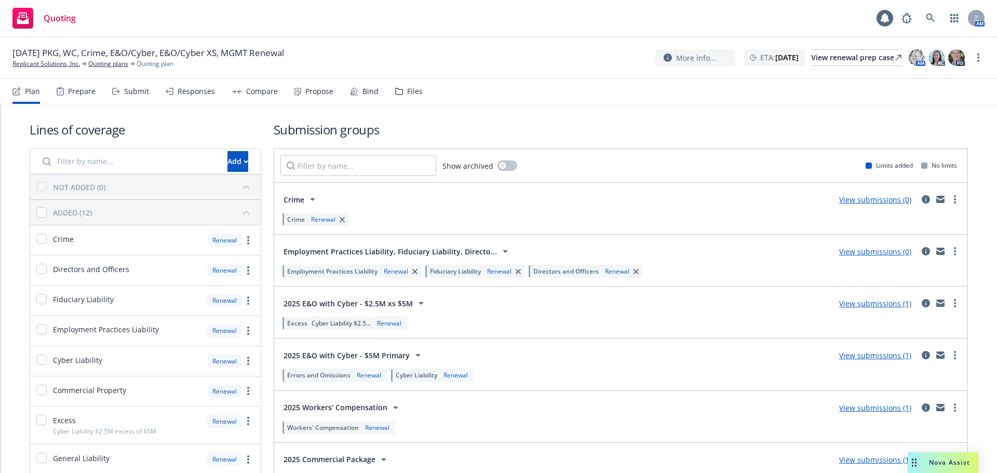
scroll to position [52, 0]
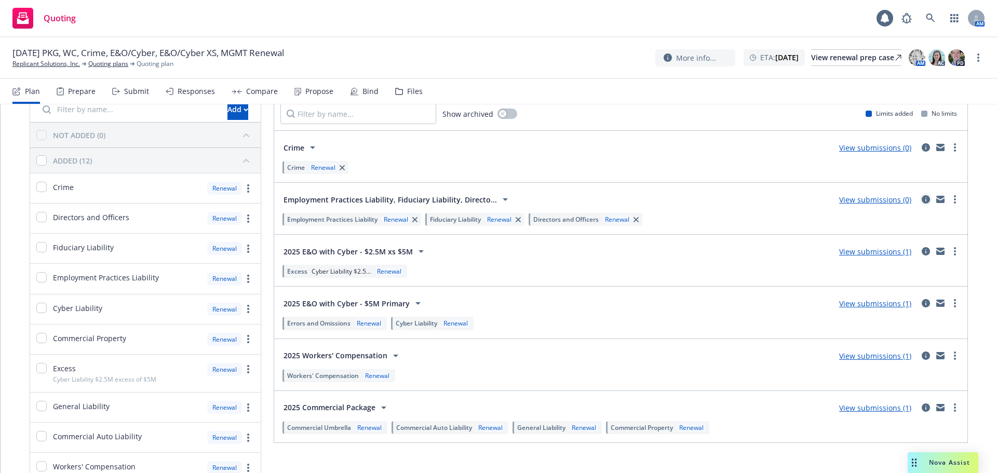
click at [922, 199] on icon "circleInformation" at bounding box center [926, 199] width 8 height 8
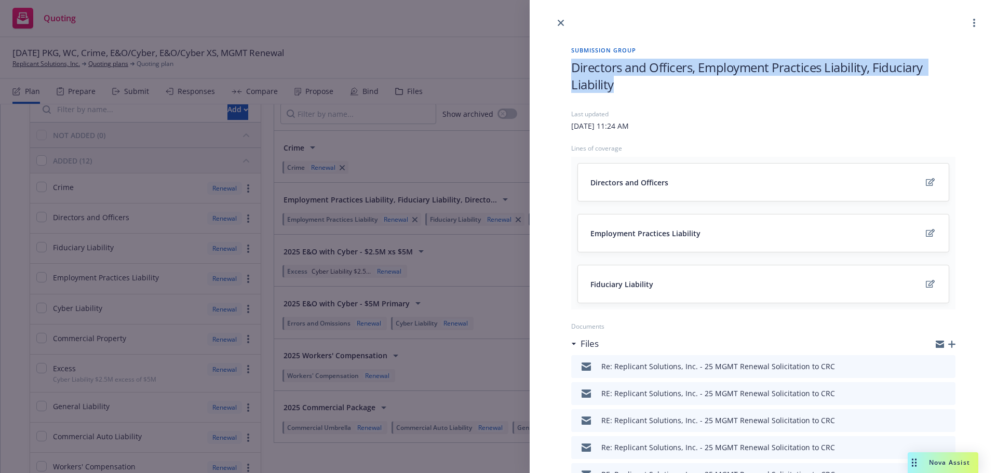
drag, startPoint x: 617, startPoint y: 89, endPoint x: 564, endPoint y: 73, distance: 55.4
click at [564, 73] on div "Submission group Directors and Officers, Employment Practices Liability, Fiduci…" at bounding box center [763, 408] width 417 height 758
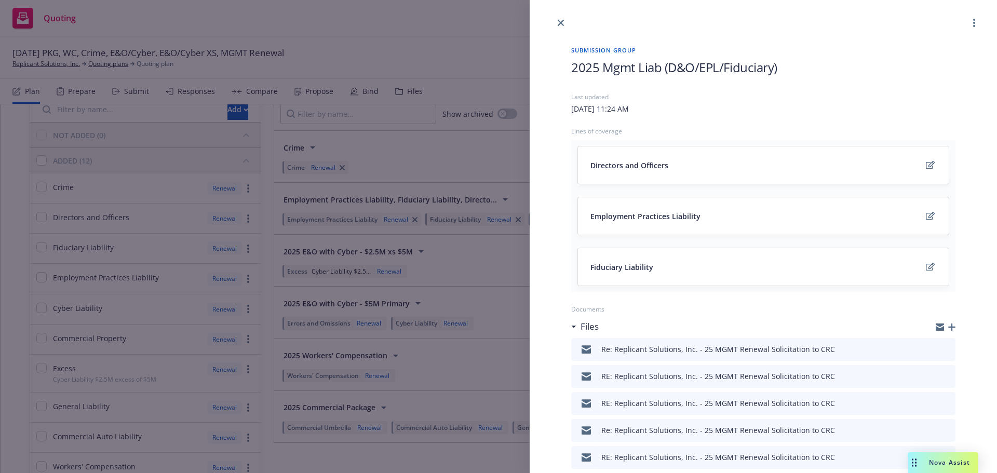
click at [427, 38] on div "Submission group 2025 Mgmt Liab (D&O/EPL/Fiduciary) Last updated Thursday, July…" at bounding box center [498, 236] width 997 height 473
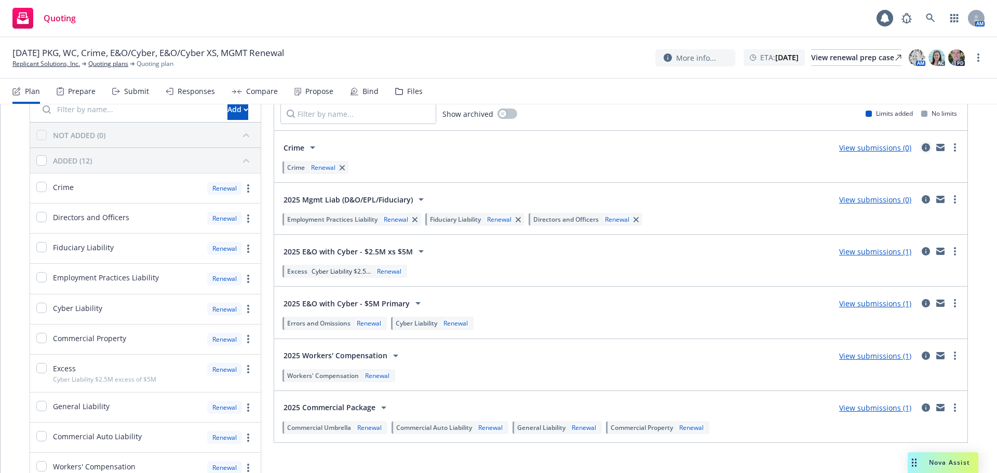
click at [922, 146] on icon "circleInformation" at bounding box center [926, 147] width 8 height 8
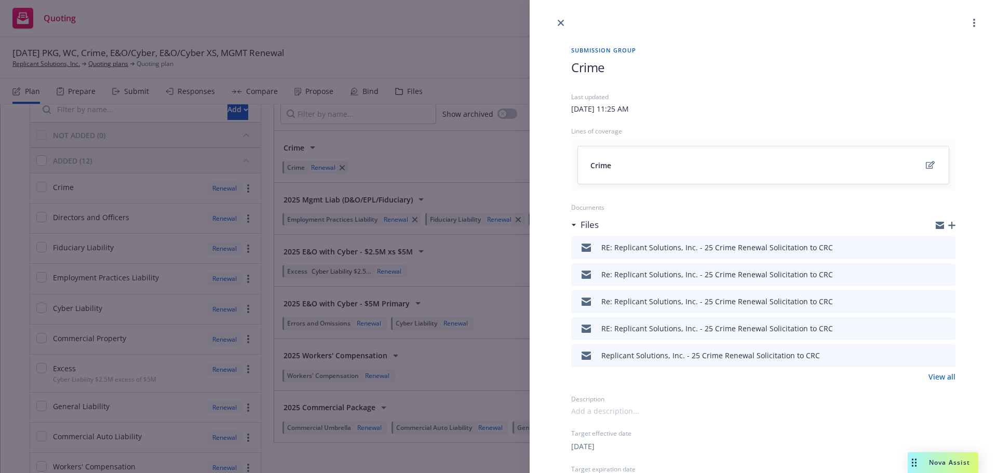
drag, startPoint x: 573, startPoint y: 66, endPoint x: 577, endPoint y: 73, distance: 8.4
click at [574, 66] on span "Crime" at bounding box center [587, 67] width 33 height 17
drag, startPoint x: 602, startPoint y: 64, endPoint x: 602, endPoint y: 85, distance: 21.3
click at [602, 68] on span "2025Crime" at bounding box center [601, 67] width 61 height 17
click at [444, 31] on div "Submission group 2025 Crime Last updated Thursday, July 17, 2025 at 11:25 AM Li…" at bounding box center [498, 236] width 997 height 473
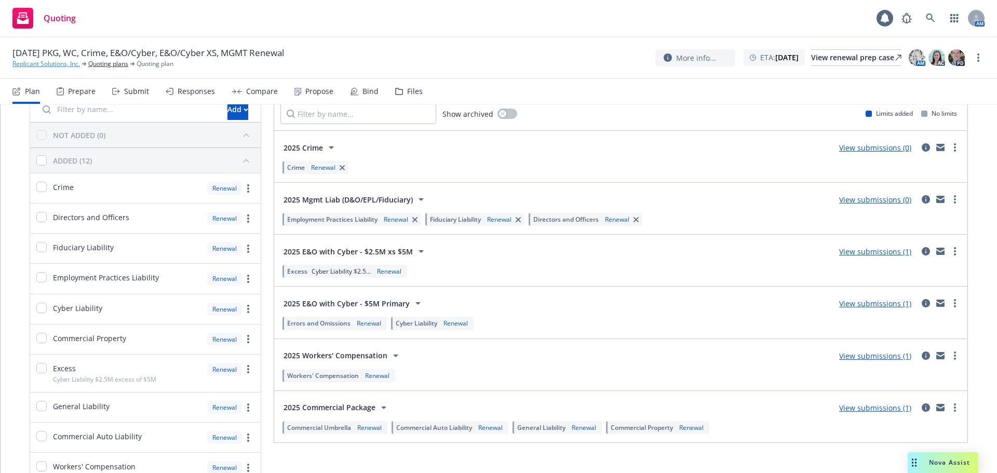
click at [58, 63] on link "Replicant Solutions, Inc." at bounding box center [46, 63] width 68 height 9
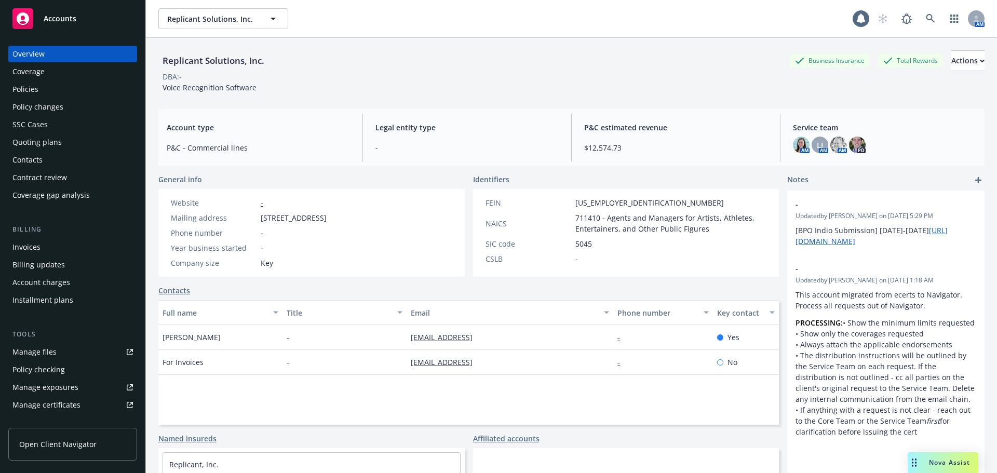
click at [61, 89] on div "Policies" at bounding box center [72, 89] width 120 height 17
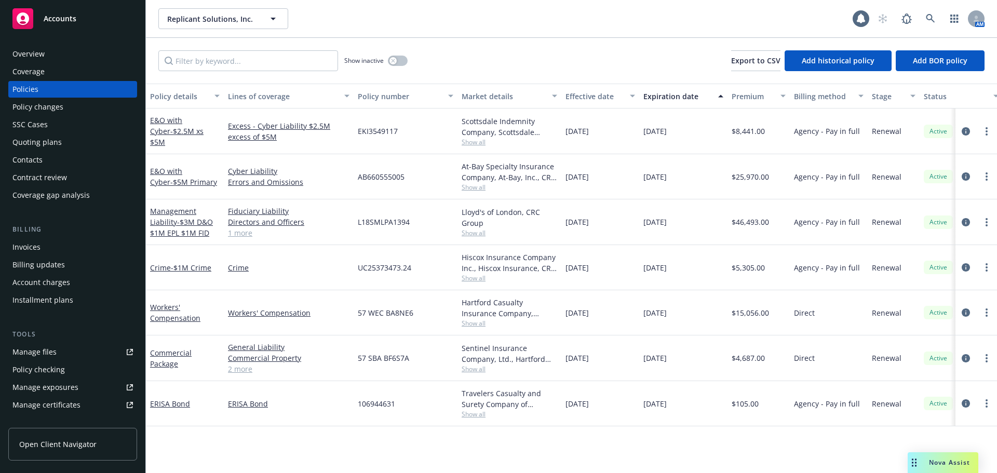
click at [54, 139] on div "Quoting plans" at bounding box center [36, 142] width 49 height 17
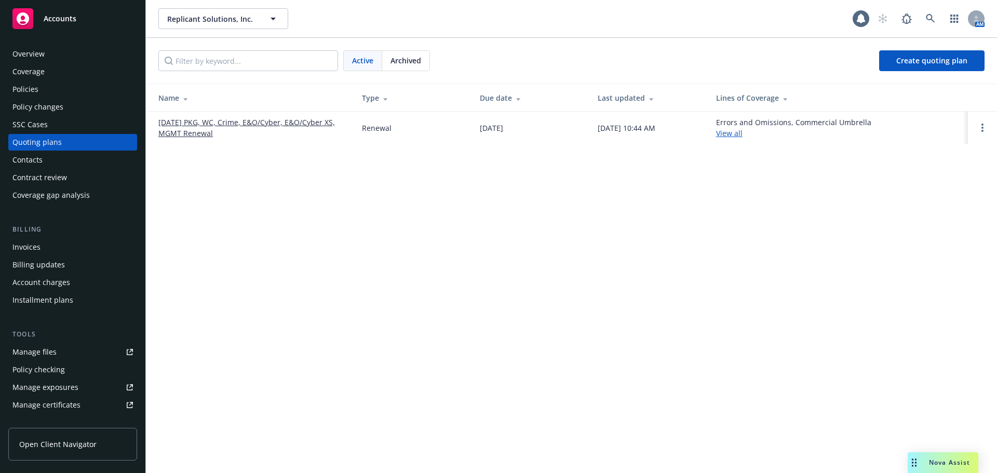
click at [204, 121] on link "[DATE] PKG, WC, Crime, E&O/Cyber, E&O/Cyber XS, MGMT Renewal" at bounding box center [251, 128] width 187 height 22
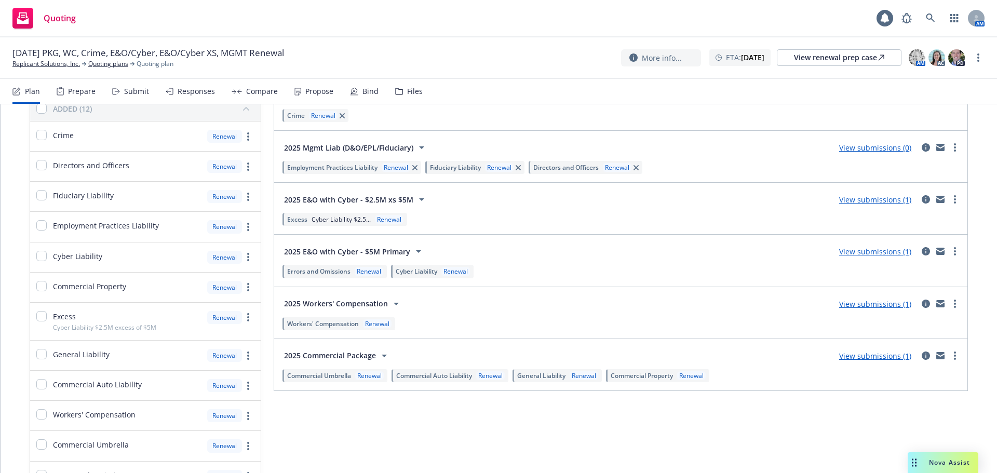
scroll to position [156, 0]
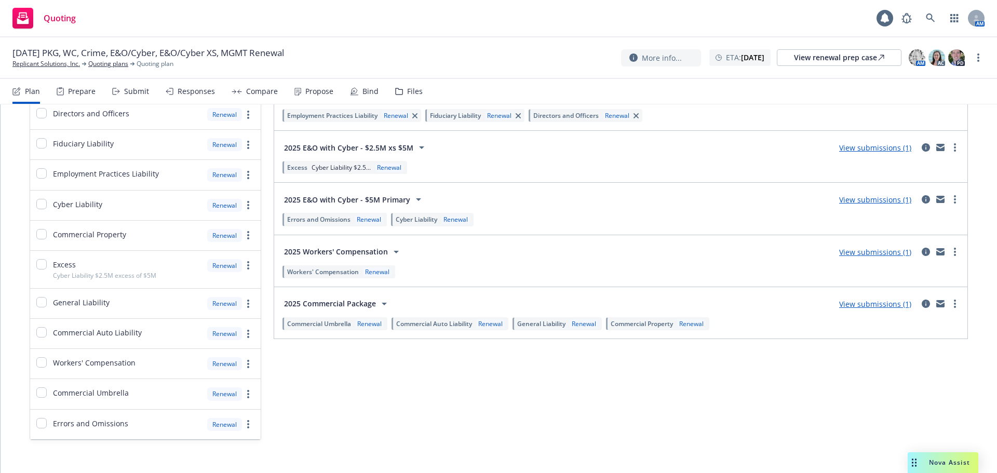
click at [870, 251] on link "View submissions (1)" at bounding box center [875, 252] width 72 height 10
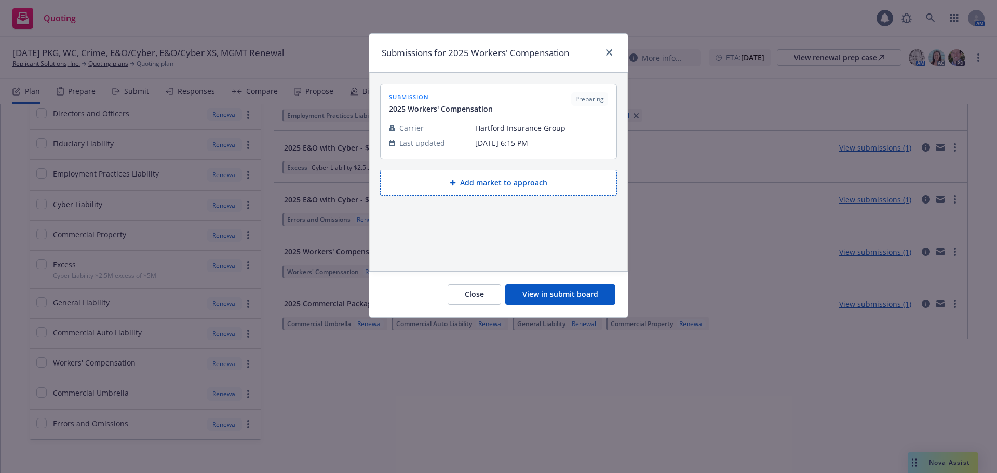
click at [548, 290] on button "View in submit board" at bounding box center [560, 294] width 110 height 21
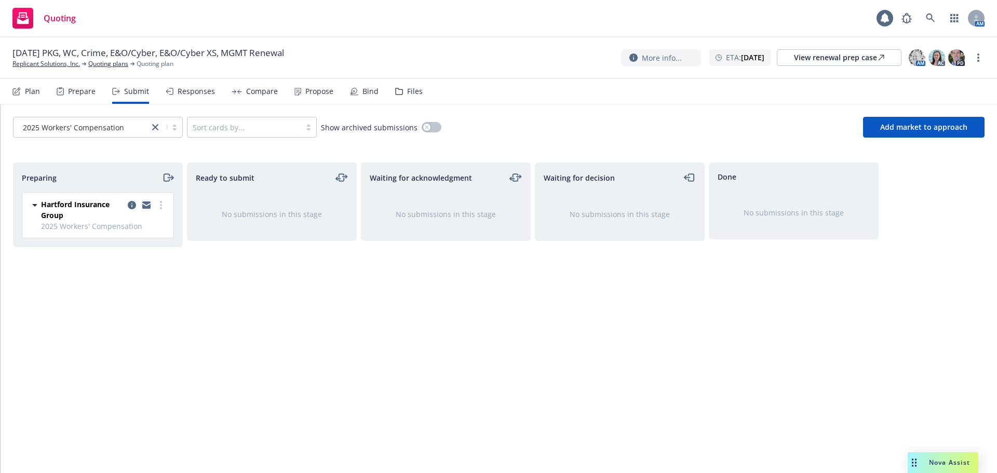
drag, startPoint x: 134, startPoint y: 203, endPoint x: 142, endPoint y: 202, distance: 8.4
click at [135, 203] on icon "copy logging email" at bounding box center [132, 205] width 8 height 8
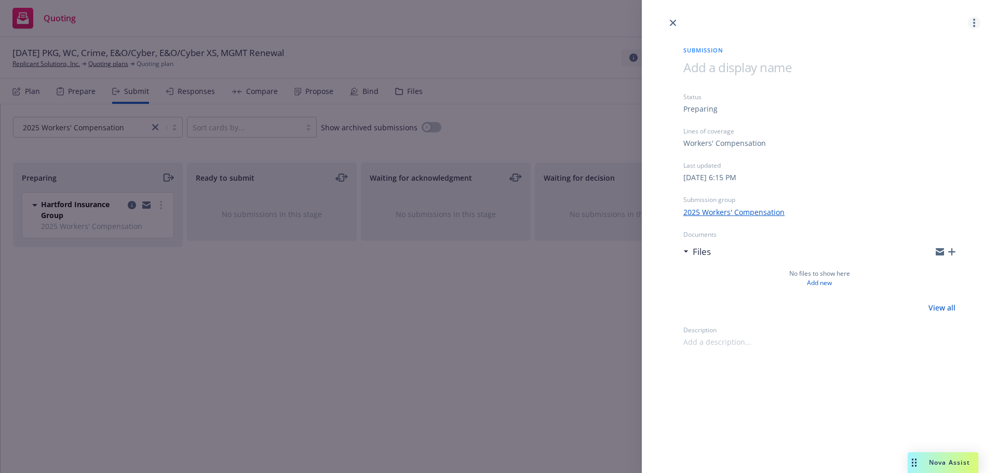
click at [978, 22] on link "more" at bounding box center [974, 23] width 12 height 12
click at [941, 68] on span "Archive submission" at bounding box center [933, 69] width 93 height 10
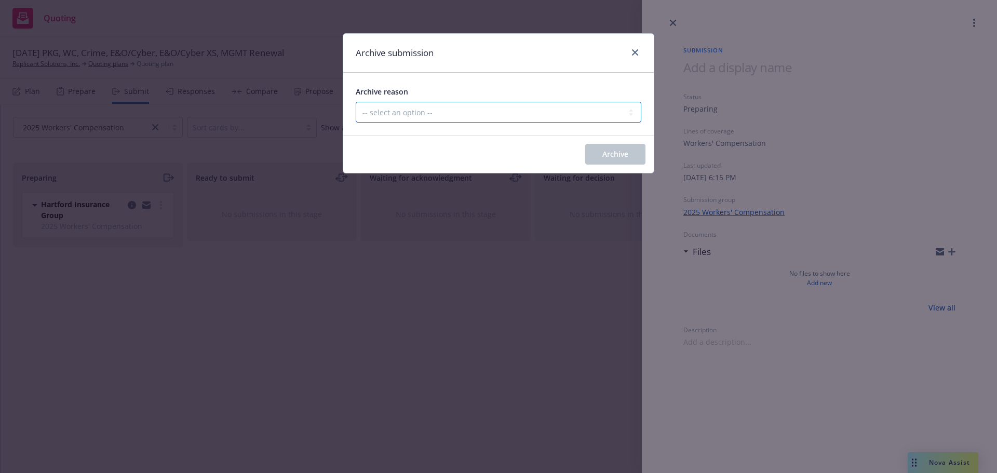
drag, startPoint x: 584, startPoint y: 110, endPoint x: 580, endPoint y: 116, distance: 7.8
click at [584, 110] on select "-- select an option -- Carrier unresponsive Client decided not to proceed with …" at bounding box center [499, 112] width 286 height 21
select select "MADE_BY_MISTAKE"
click at [356, 102] on select "-- select an option -- Carrier unresponsive Client decided not to proceed with …" at bounding box center [499, 112] width 286 height 21
click at [602, 153] on span "Archive" at bounding box center [615, 154] width 26 height 10
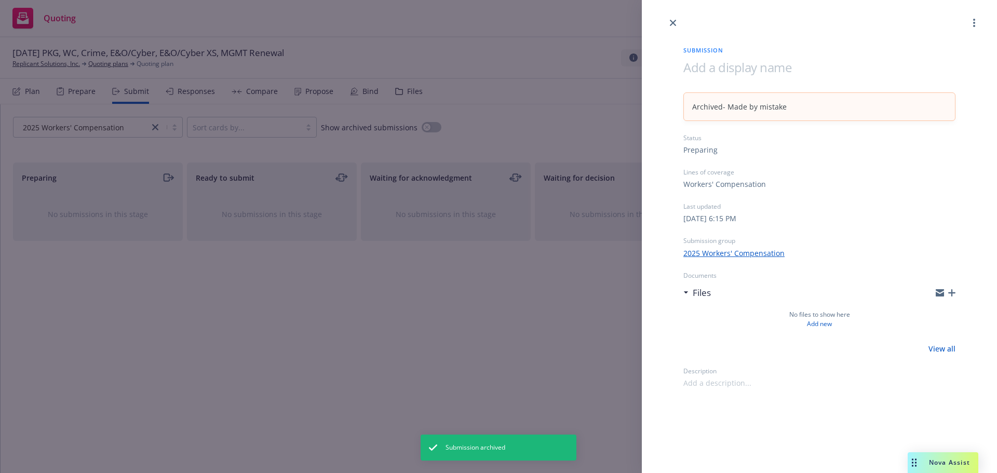
click at [95, 125] on div "Submission Archived - Made by mistake Status Preparing Lines of coverage Worker…" at bounding box center [498, 236] width 997 height 473
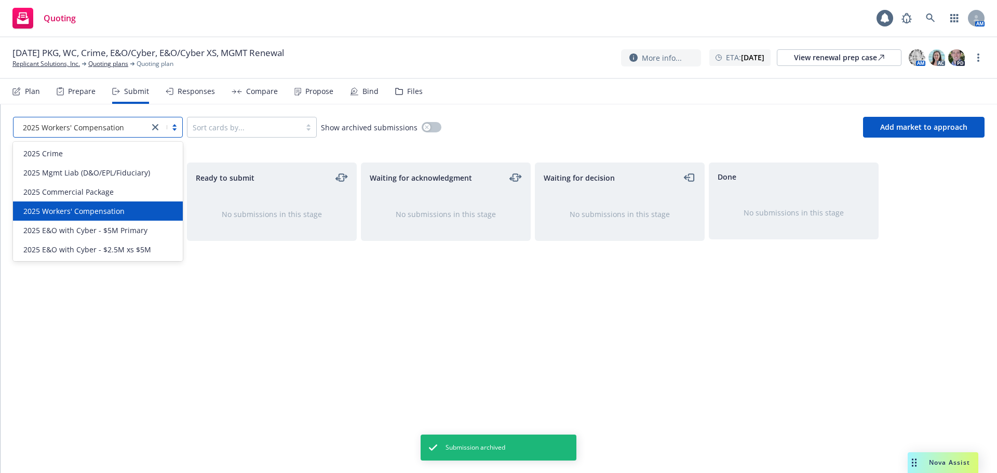
click at [99, 121] on div at bounding box center [81, 127] width 125 height 12
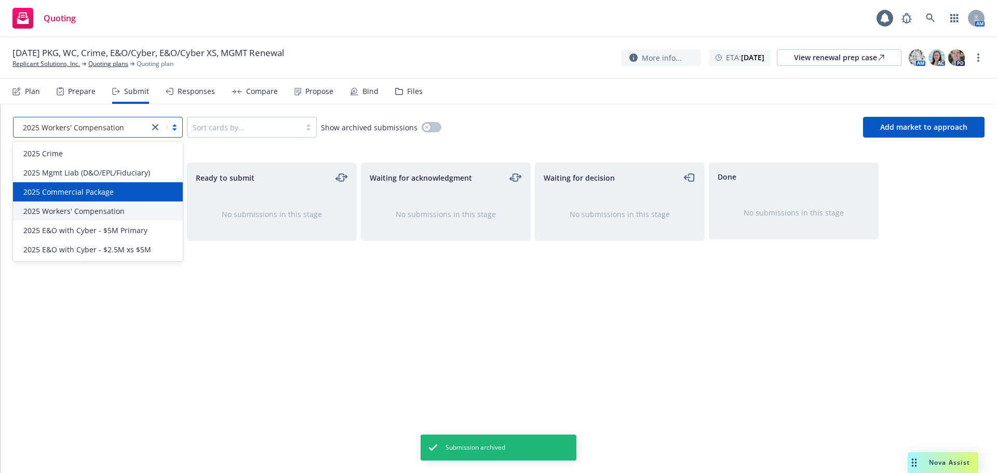
click at [99, 190] on span "2025 Commercial Package" at bounding box center [68, 191] width 90 height 11
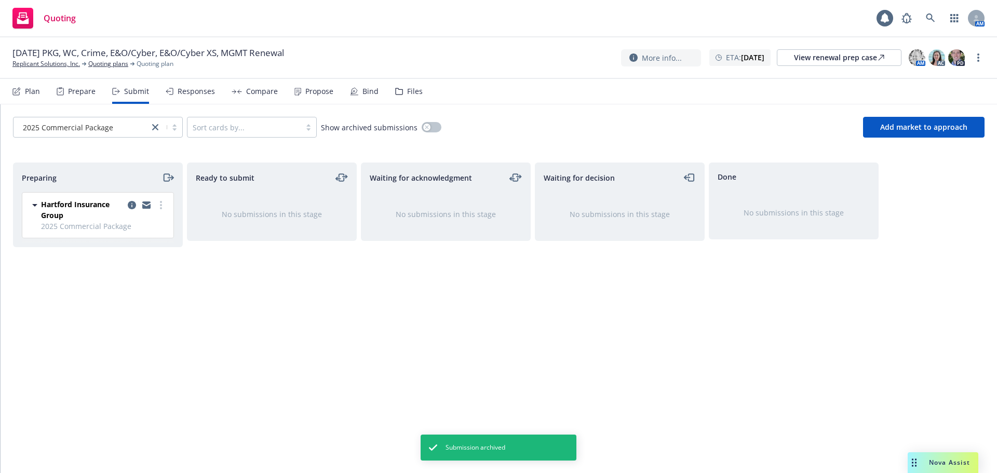
drag, startPoint x: 131, startPoint y: 203, endPoint x: 192, endPoint y: 195, distance: 60.7
click at [132, 204] on icon "copy logging email" at bounding box center [132, 205] width 8 height 8
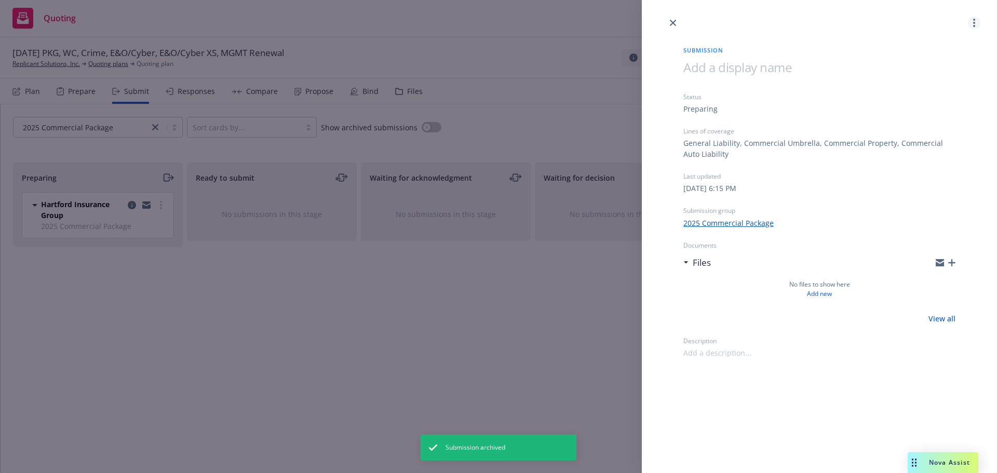
click at [972, 27] on link "more" at bounding box center [974, 23] width 12 height 12
click at [945, 66] on span "Archive submission" at bounding box center [933, 69] width 93 height 10
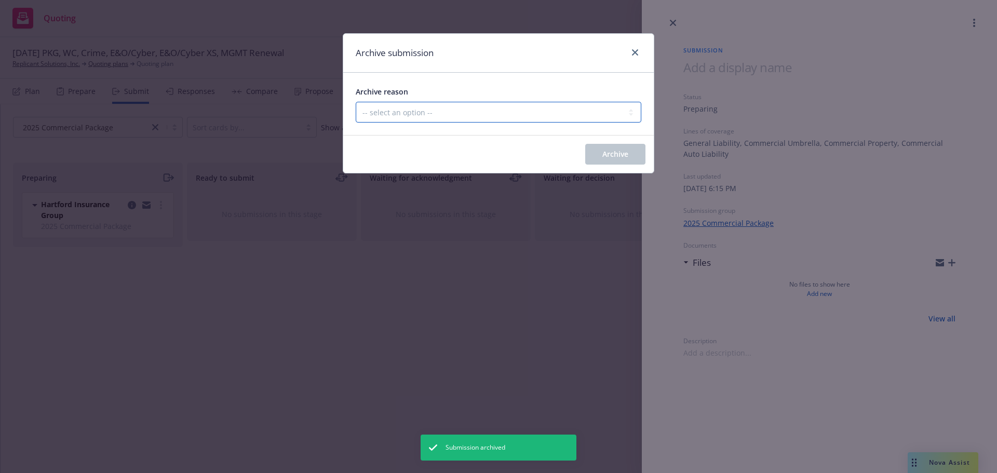
click at [542, 114] on select "-- select an option -- Carrier unresponsive Client decided not to proceed with …" at bounding box center [499, 112] width 286 height 21
select select "MADE_BY_MISTAKE"
click at [356, 102] on select "-- select an option -- Carrier unresponsive Client decided not to proceed with …" at bounding box center [499, 112] width 286 height 21
click at [612, 155] on span "Archive" at bounding box center [615, 154] width 26 height 10
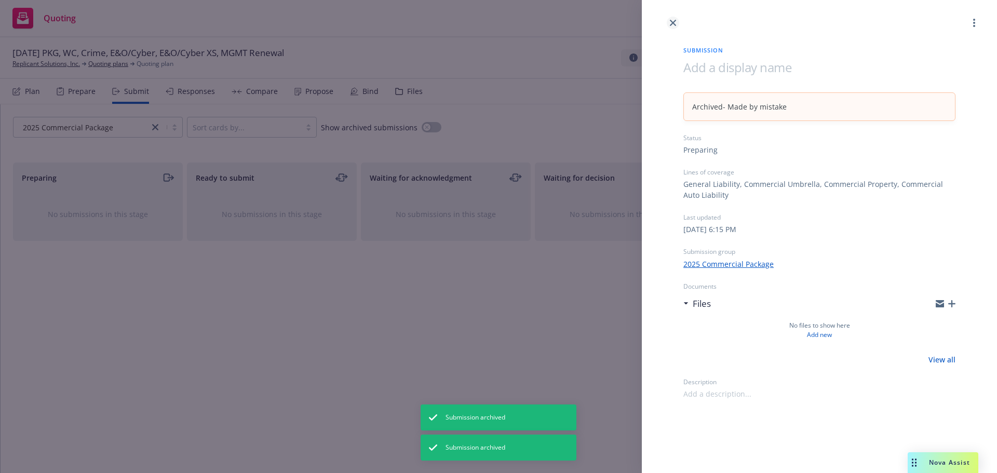
click at [674, 22] on icon "close" at bounding box center [673, 23] width 6 height 6
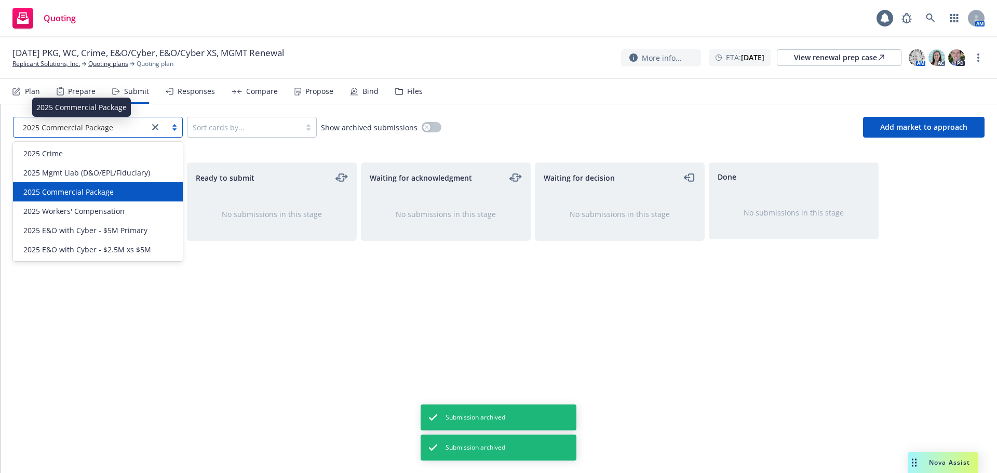
click at [77, 130] on span "2025 Commercial Package" at bounding box center [68, 127] width 90 height 11
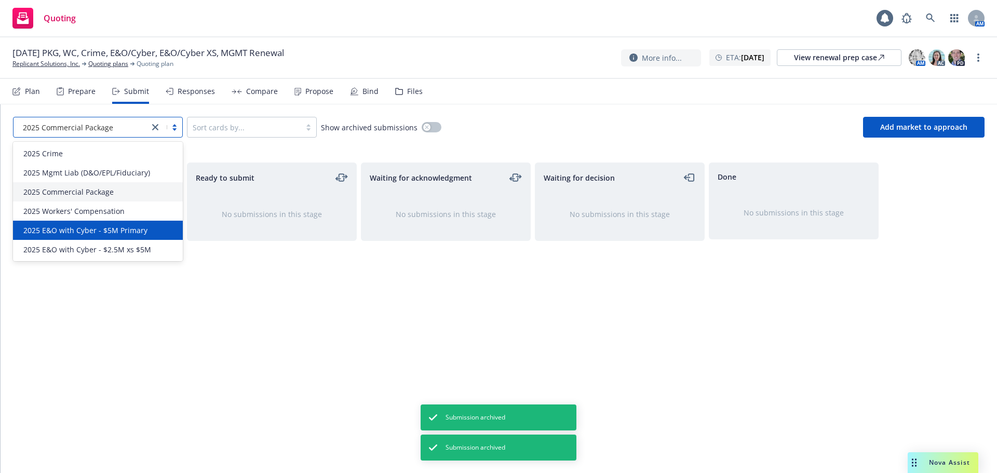
click at [145, 234] on div "2025 E&O with Cyber - $5M Primary" at bounding box center [97, 230] width 157 height 11
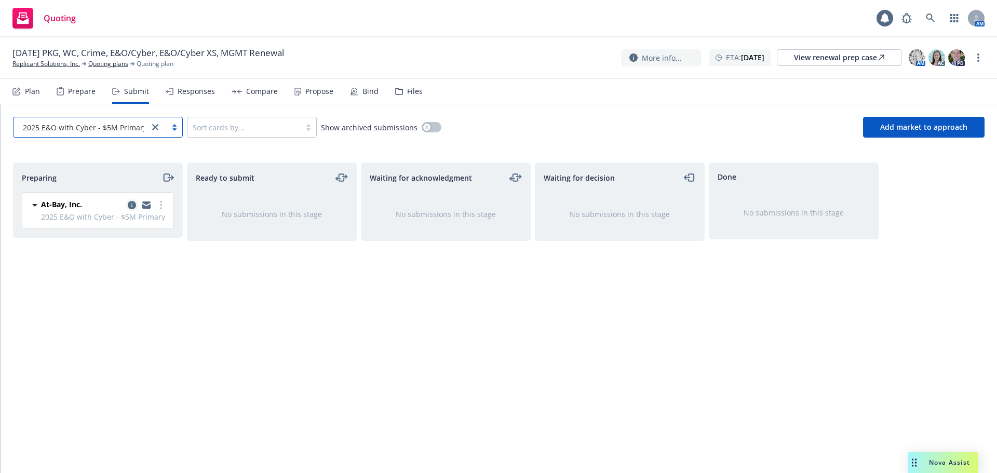
click at [132, 206] on icon "copy logging email" at bounding box center [132, 205] width 8 height 8
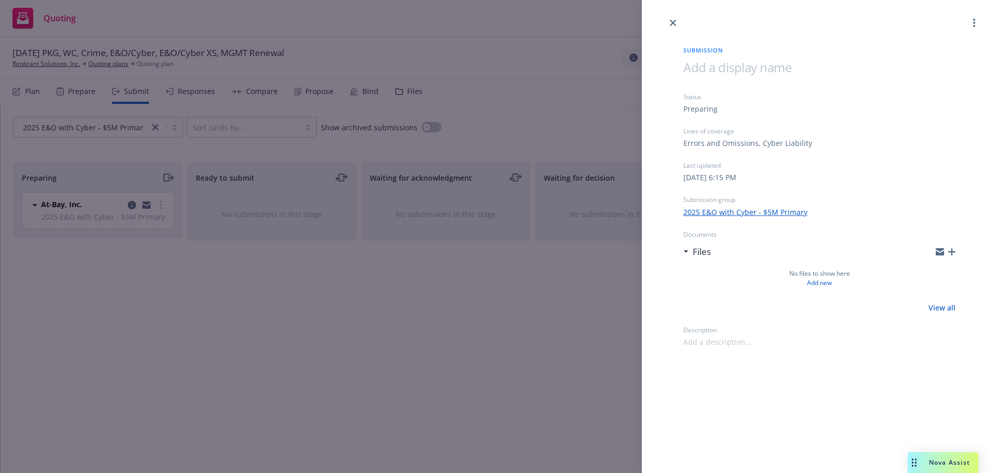
click at [953, 252] on icon "button" at bounding box center [951, 251] width 7 height 7
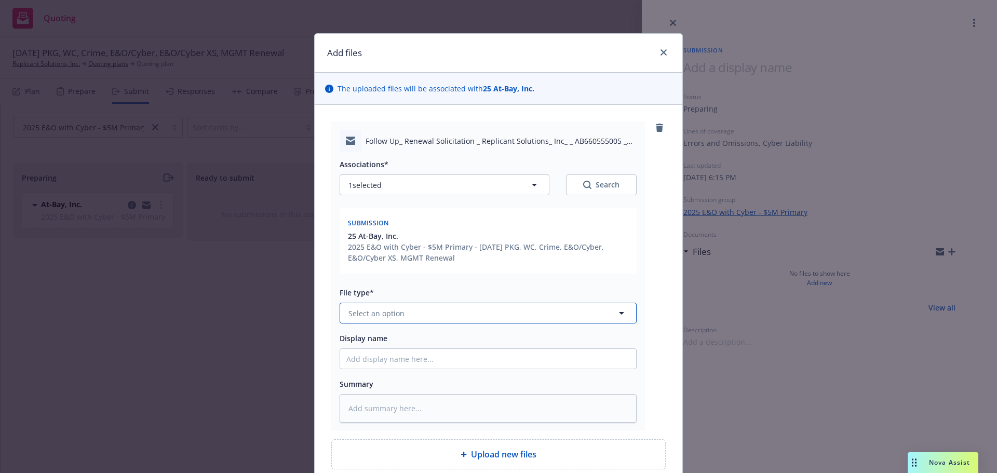
click at [402, 317] on button "Select an option" at bounding box center [488, 313] width 297 height 21
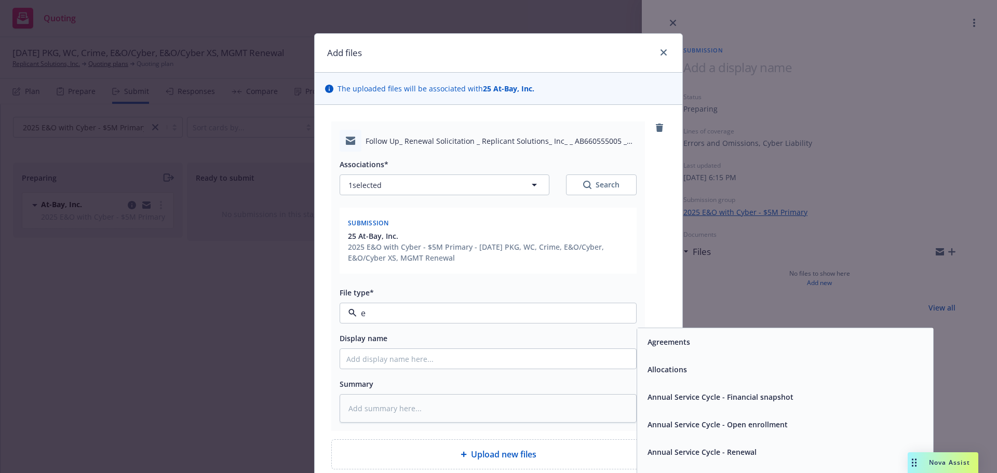
type input "em"
drag, startPoint x: 656, startPoint y: 362, endPoint x: 616, endPoint y: 353, distance: 41.7
click at [655, 362] on div "Email" at bounding box center [655, 369] width 25 height 15
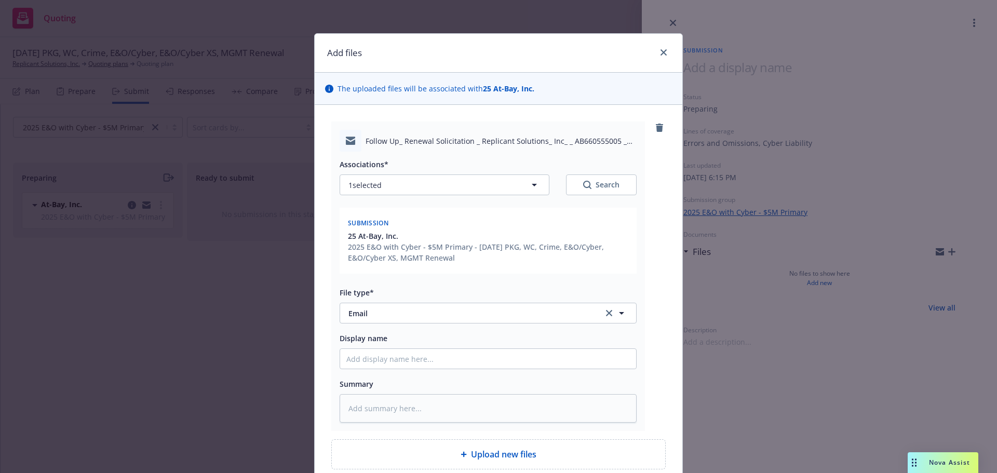
click at [556, 346] on div "Display name" at bounding box center [488, 350] width 297 height 37
click at [557, 356] on input "Display name" at bounding box center [488, 359] width 296 height 20
type textarea "x"
type input "2"
type textarea "x"
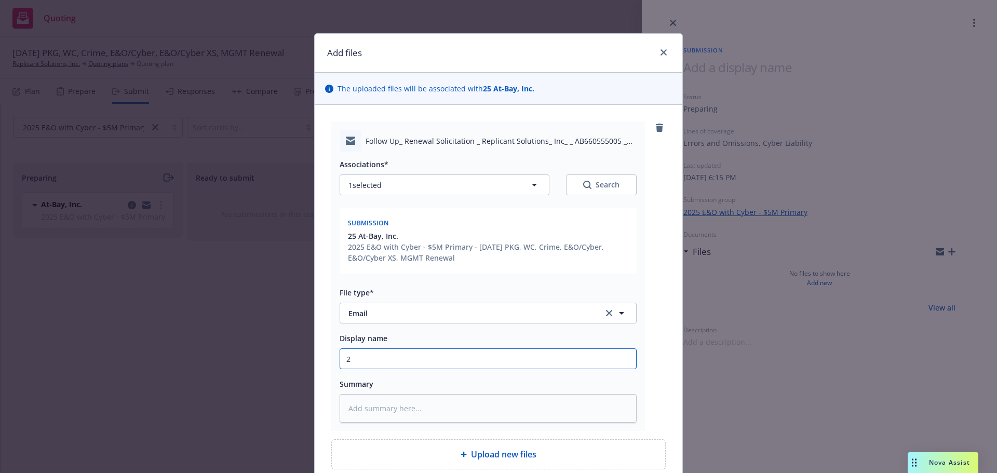
type input "25"
type textarea "x"
type input "25-2"
type textarea "x"
type input "25-26"
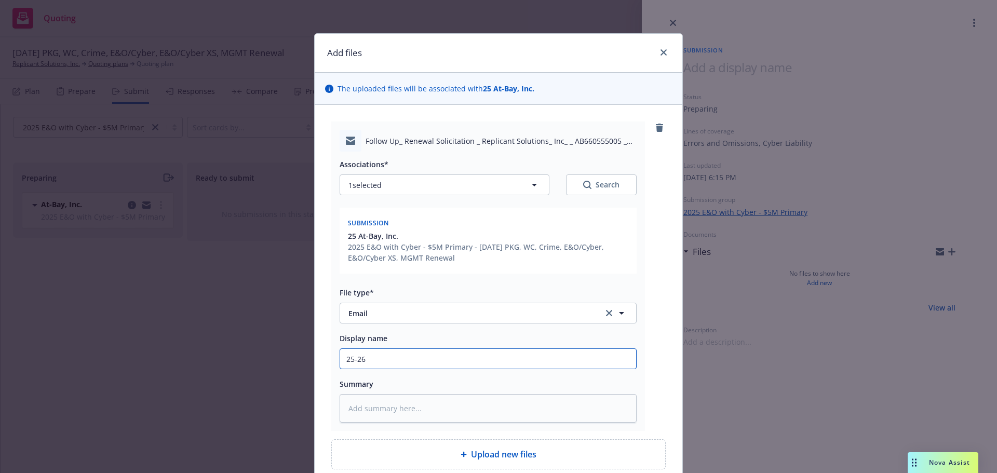
type textarea "x"
type input "25-26"
type textarea "x"
type input "25-26 E"
type textarea "x"
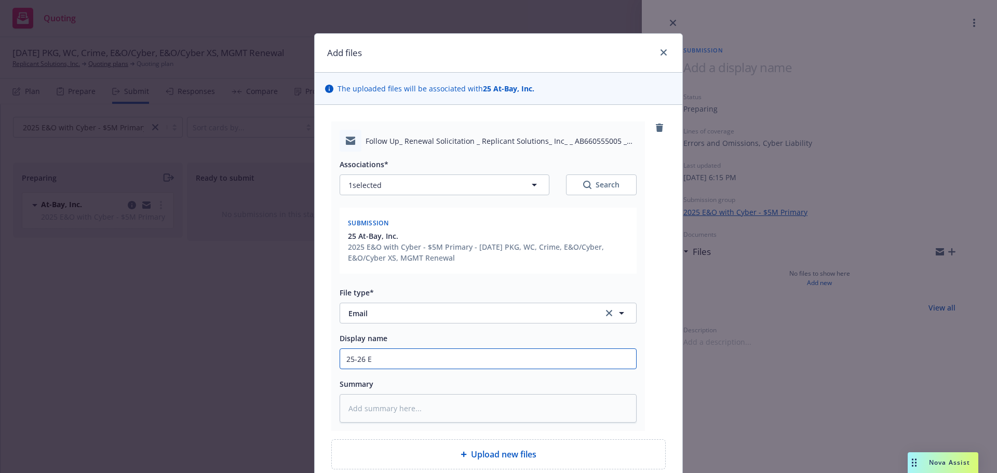
type input "25-26 E&"
type textarea "x"
type input "25-26 E&O"
type textarea "x"
type input "25-26 E&O/"
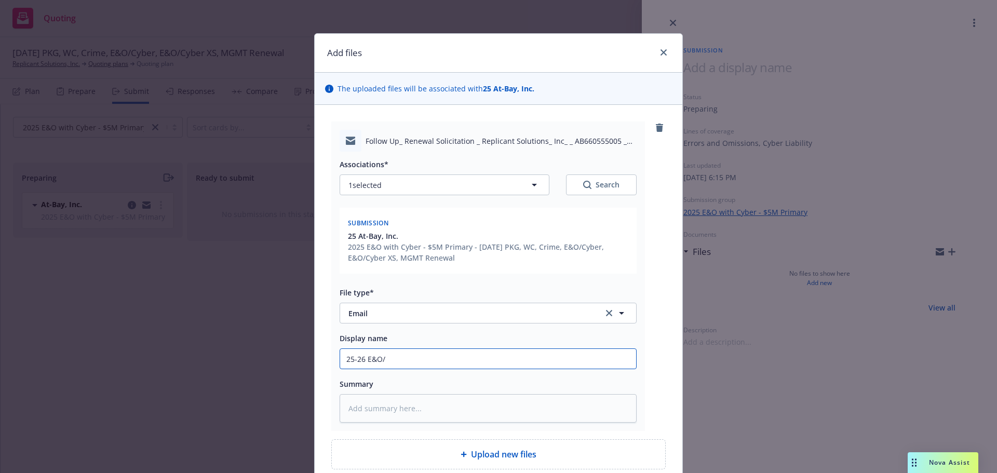
type textarea "x"
type input "25-26 E&O/C"
type textarea "x"
type input "25-26 E&O/Cyb"
type textarea "x"
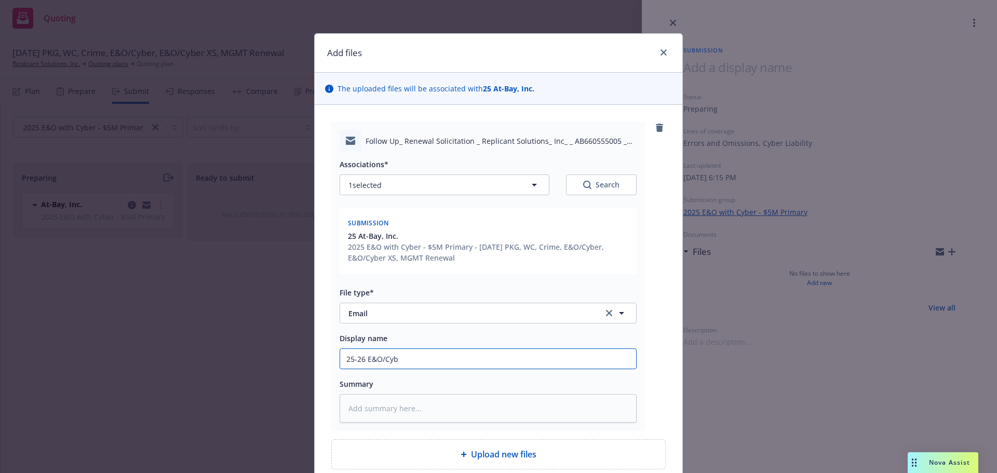
type input "25-26 E&O/Cybe"
type textarea "x"
type input "25-26 E&O/Cyber"
type textarea "x"
type input "25-26 E&O/Cyber"
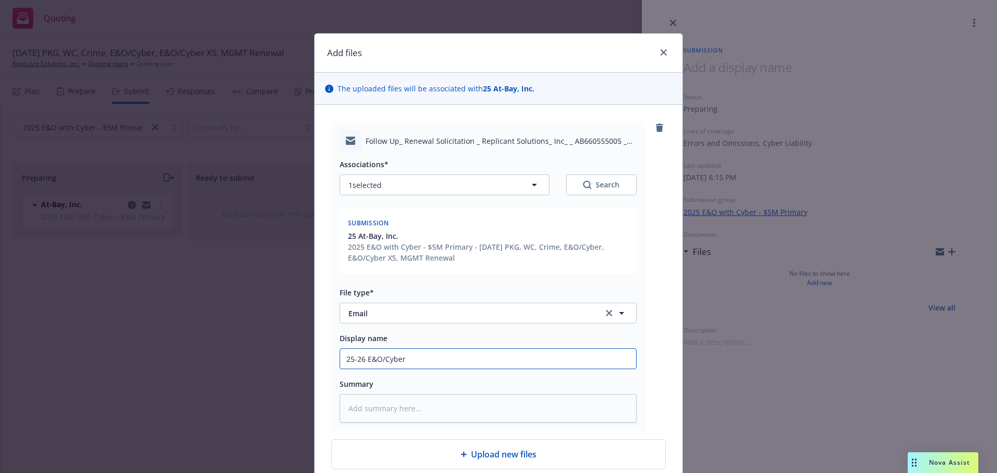
type textarea "x"
type input "25-26 E&O/Cyber -"
type textarea "x"
type input "25-26 E&O/Cyber -"
type textarea "x"
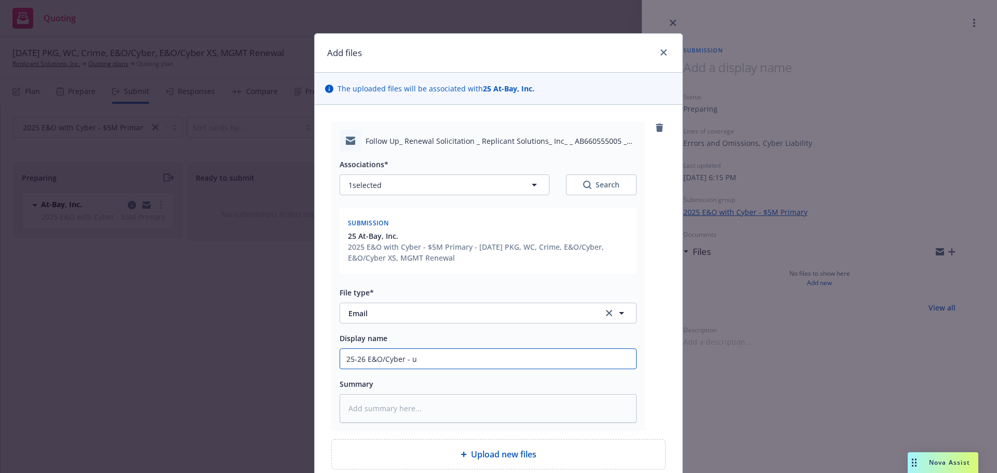
type input "25-26 E&O/Cyber - ud"
type textarea "x"
type input "25-26 E&O/Cyber - udp"
type textarea "x"
type input "25-26 E&O/Cyber - [PERSON_NAME]"
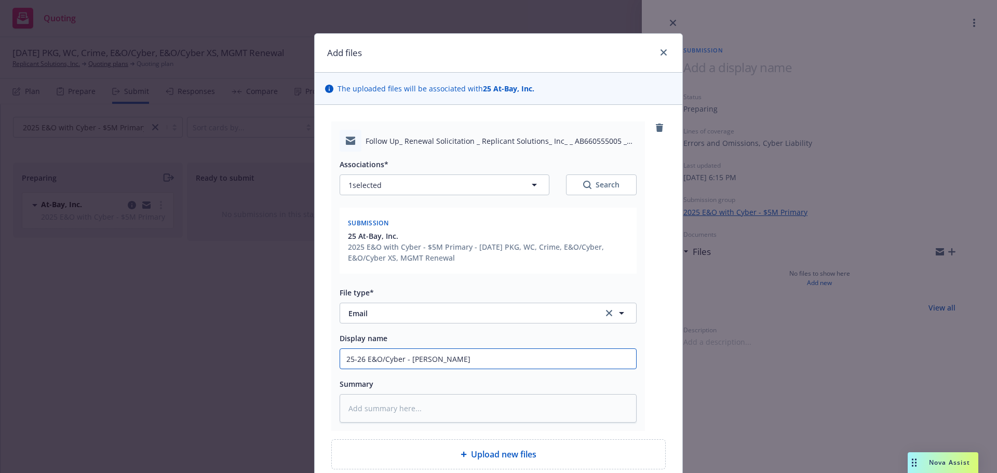
type textarea "x"
type input "25-26 E&O/Cyber - udpat"
type textarea "x"
type input "25-26 E&O/Cyber - udpate"
type textarea "x"
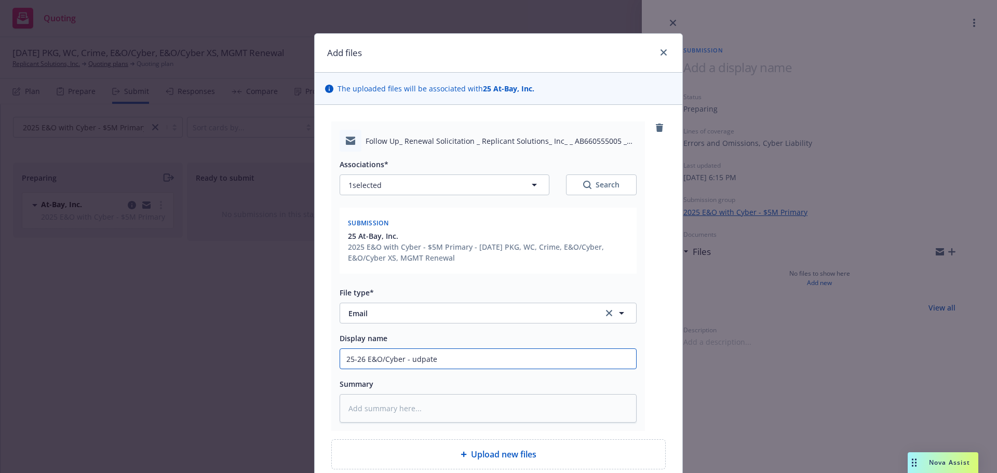
type input "25-26 E&O/Cyber - udpate f"
type textarea "x"
type input "25-26 E&O/Cyber - udpate fo"
type textarea "x"
type input "25-26 E&O/Cyber - udpate for"
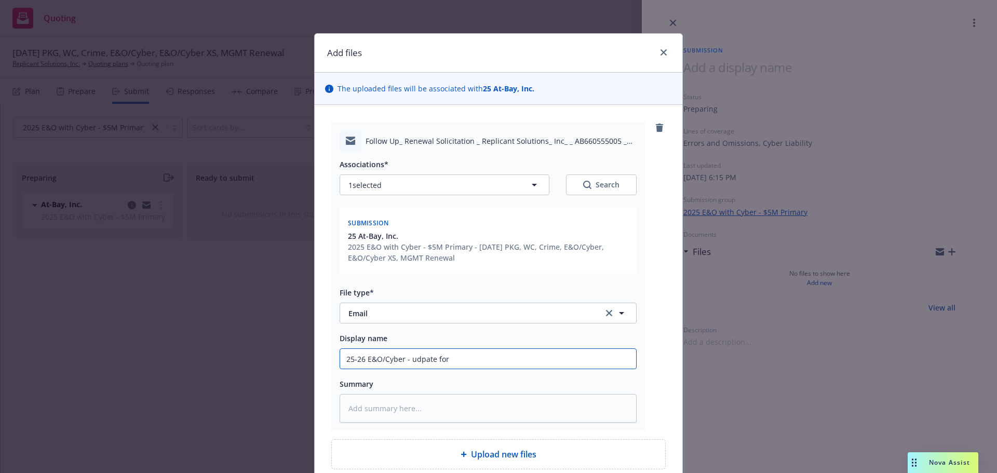
type textarea "x"
type input "25-26 E&O/Cyber - udpate form"
type textarea "x"
type input "25-26 E&O/Cyber - udpate form"
type textarea "x"
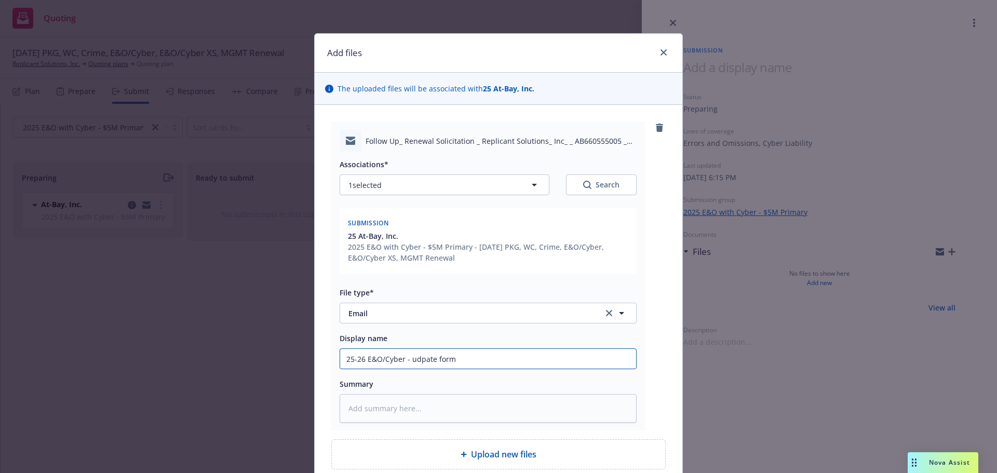
type input "25-26 E&O/Cyber - udpate form C"
type textarea "x"
type input "25-26 E&O/Cyber - udpate form CR"
type textarea "x"
type input "25-26 E&O/Cyber - udpate form CRC"
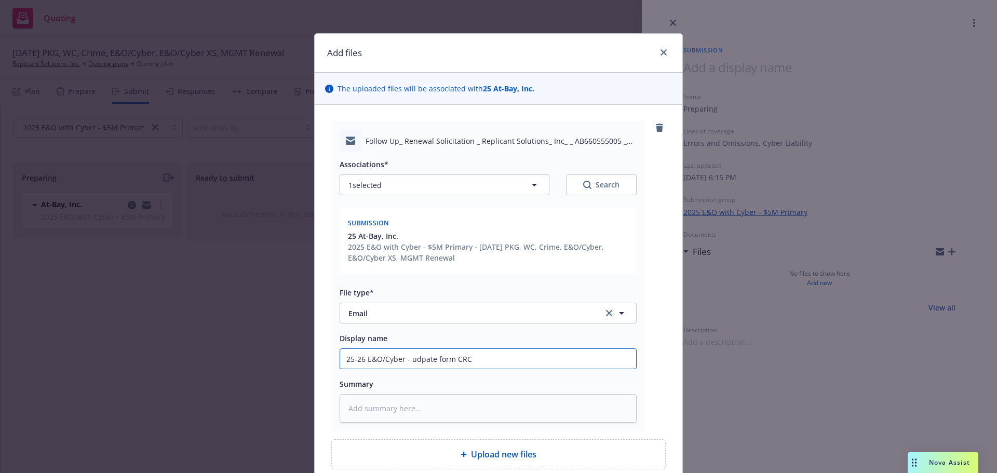
type textarea "x"
type input "25-26 E&O/Cyber - update form CRC"
click at [439, 358] on input "25-26 E&O/Cyber - update form CRC" at bounding box center [488, 359] width 296 height 20
type textarea "x"
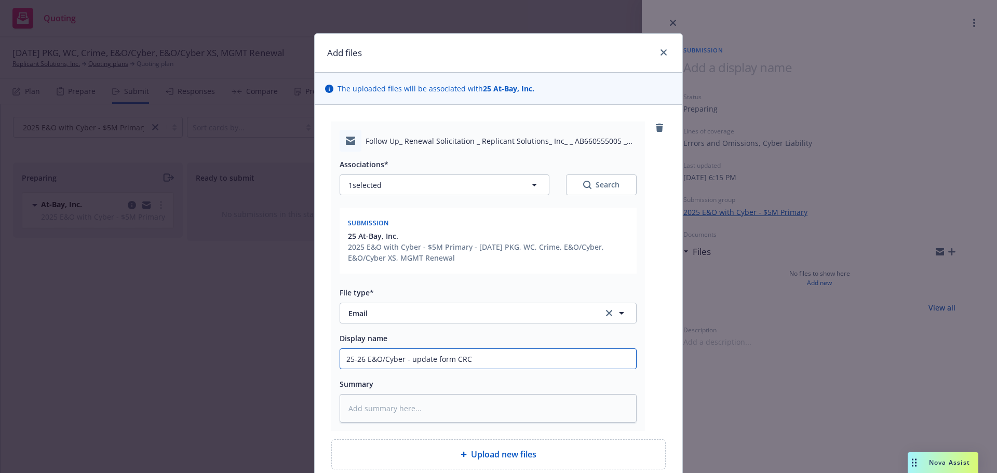
type input "25-26 E&O/Cyber - update fCRC"
type textarea "x"
type input "25-26 E&O/Cyber - update frCRC"
type textarea "x"
type input "25-26 E&O/Cyber - update froCRC"
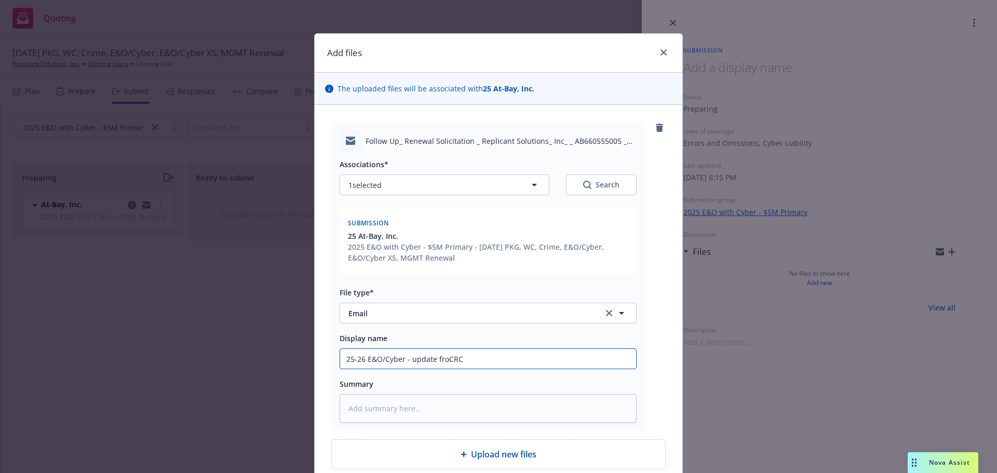
type textarea "x"
type input "25-26 E&O/Cyber - update fromCRC"
type textarea "x"
drag, startPoint x: 554, startPoint y: 354, endPoint x: 180, endPoint y: 328, distance: 374.8
click at [174, 329] on div "Add files The uploaded files will be associated with 25 At-Bay, Inc. Follow Up_…" at bounding box center [498, 236] width 997 height 473
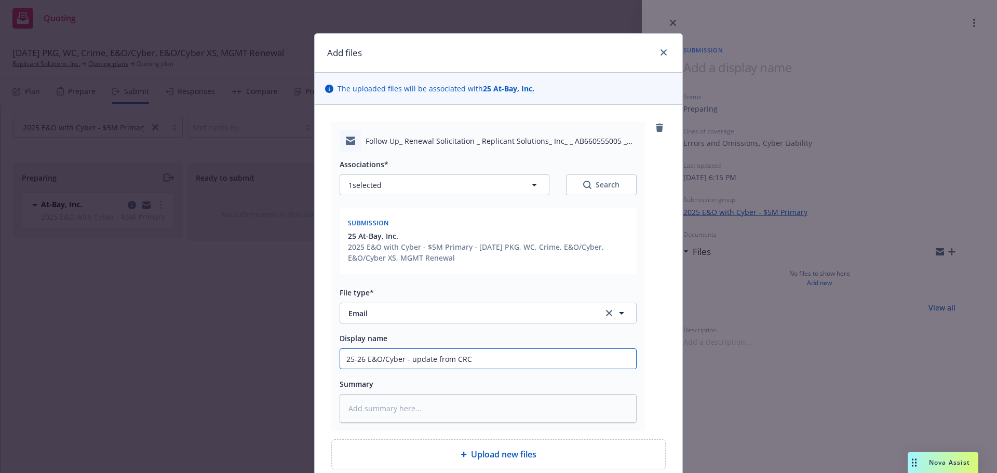
type input "25-26 E&O/Cyber - update from CRC"
click at [475, 348] on div "Display name 25-26 E&O/Cyber - update from CRC" at bounding box center [488, 350] width 297 height 37
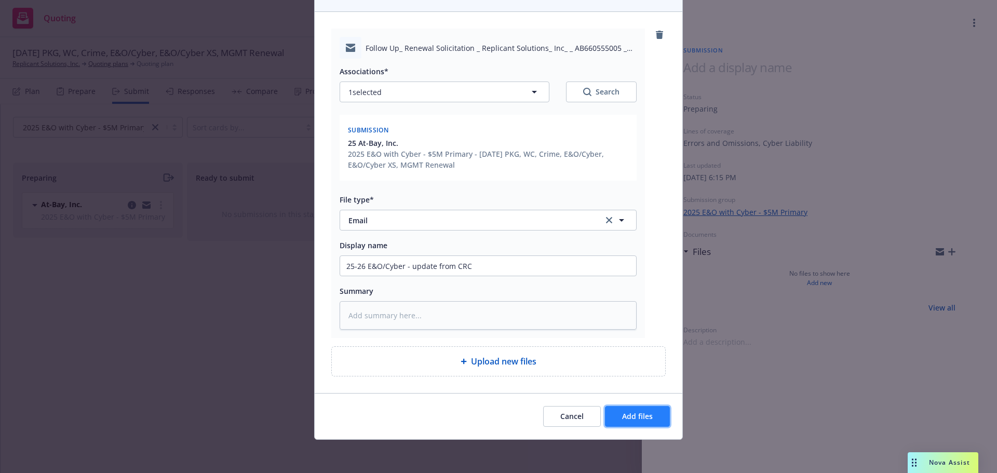
click at [626, 416] on span "Add files" at bounding box center [637, 416] width 31 height 10
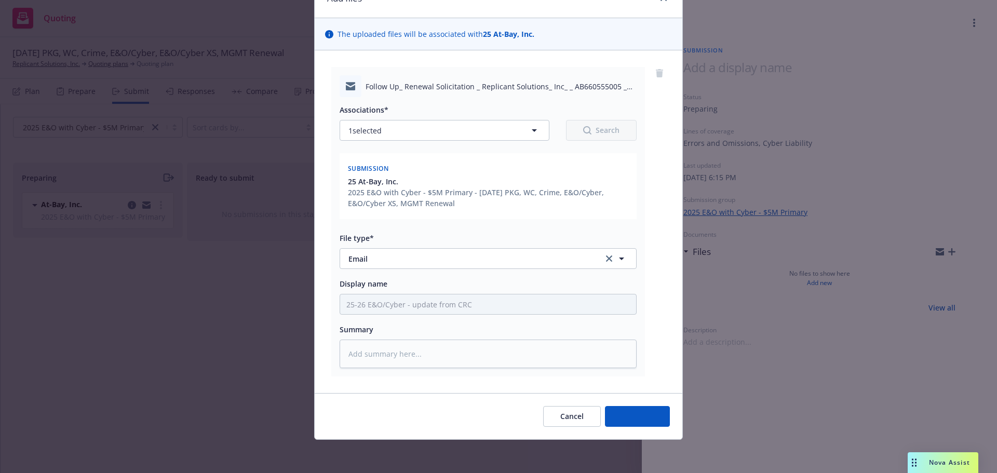
scroll to position [55, 0]
type textarea "x"
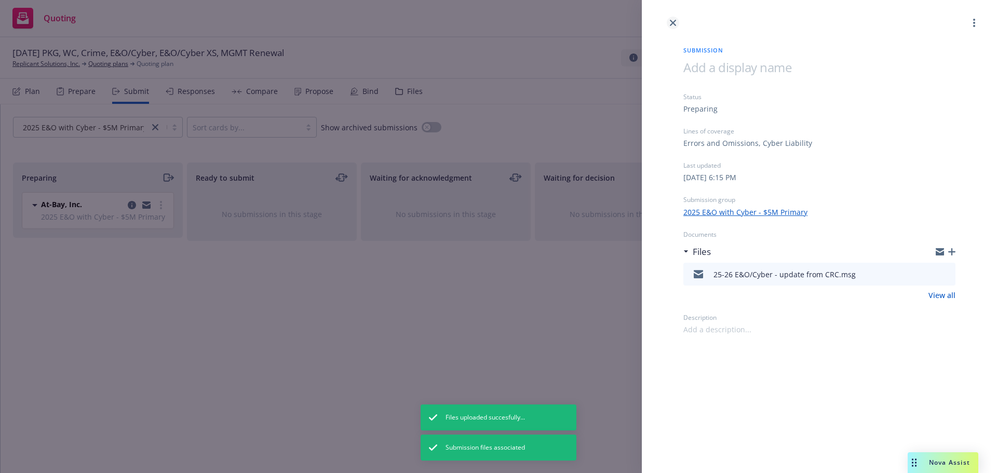
click at [673, 23] on icon "close" at bounding box center [673, 23] width 6 height 6
